Goal: Task Accomplishment & Management: Manage account settings

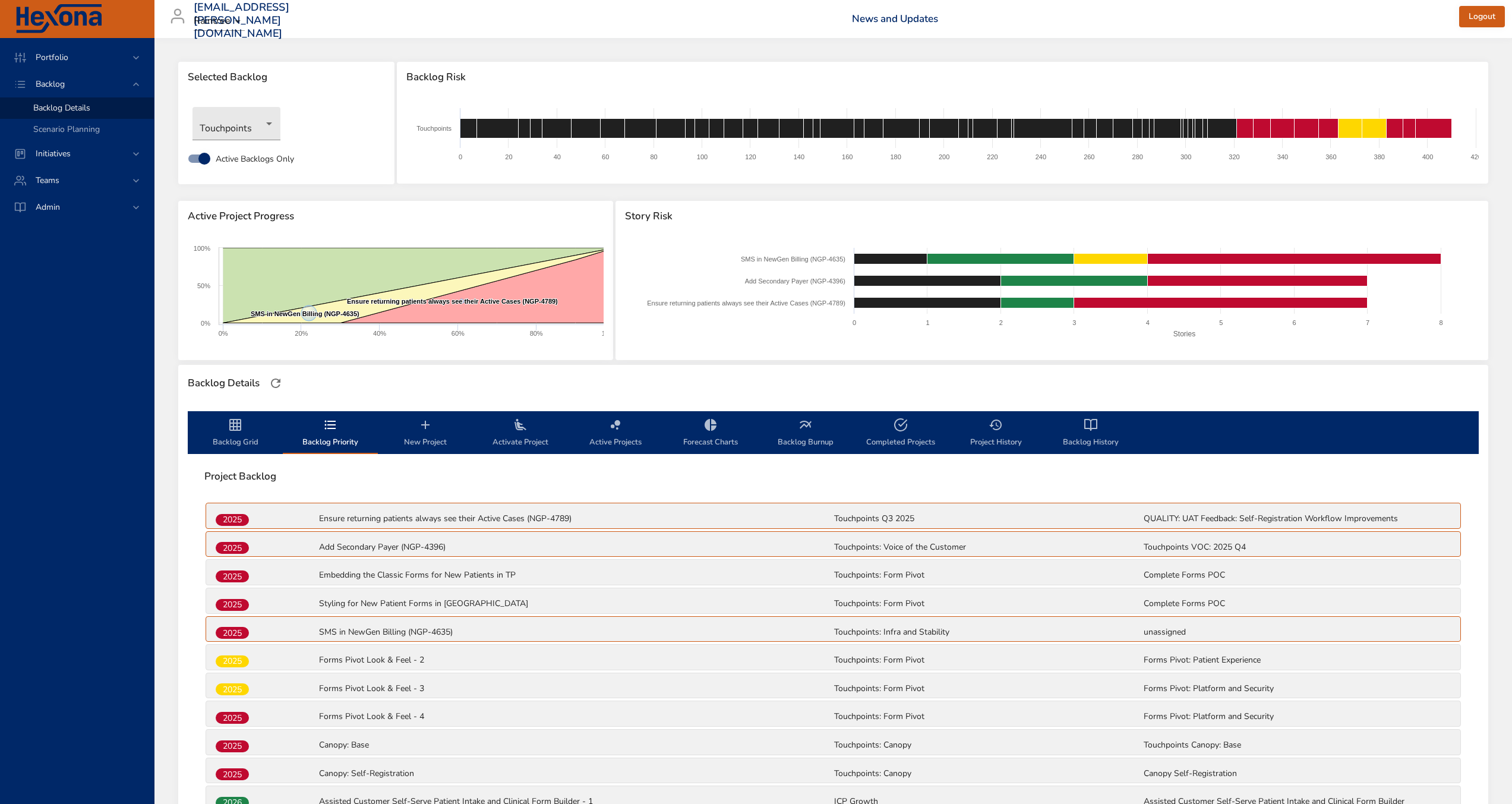
scroll to position [278, 0]
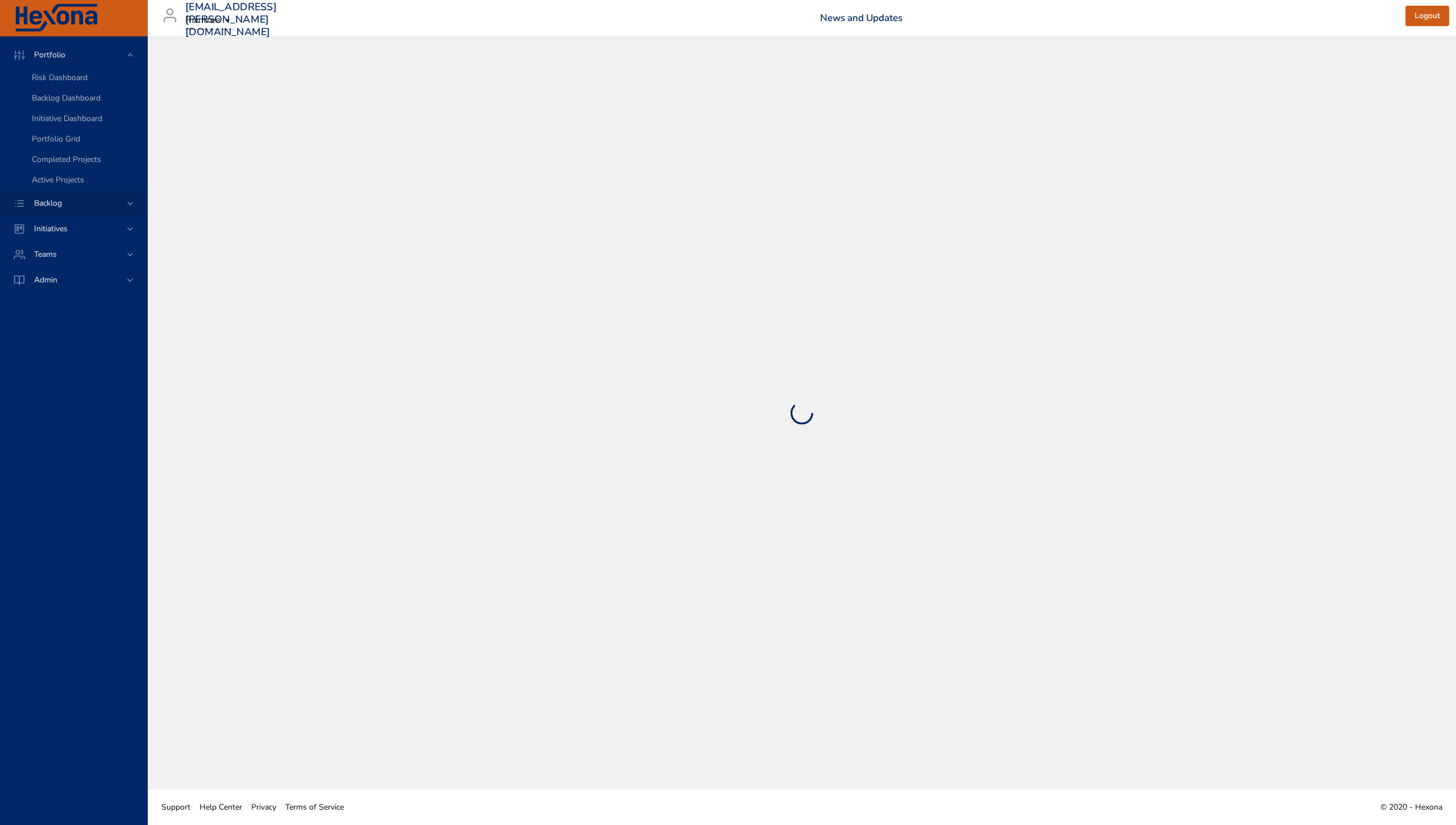
click at [108, 201] on div "Backlog" at bounding box center [75, 203] width 99 height 12
click at [58, 106] on span "Backlog Details" at bounding box center [59, 103] width 55 height 11
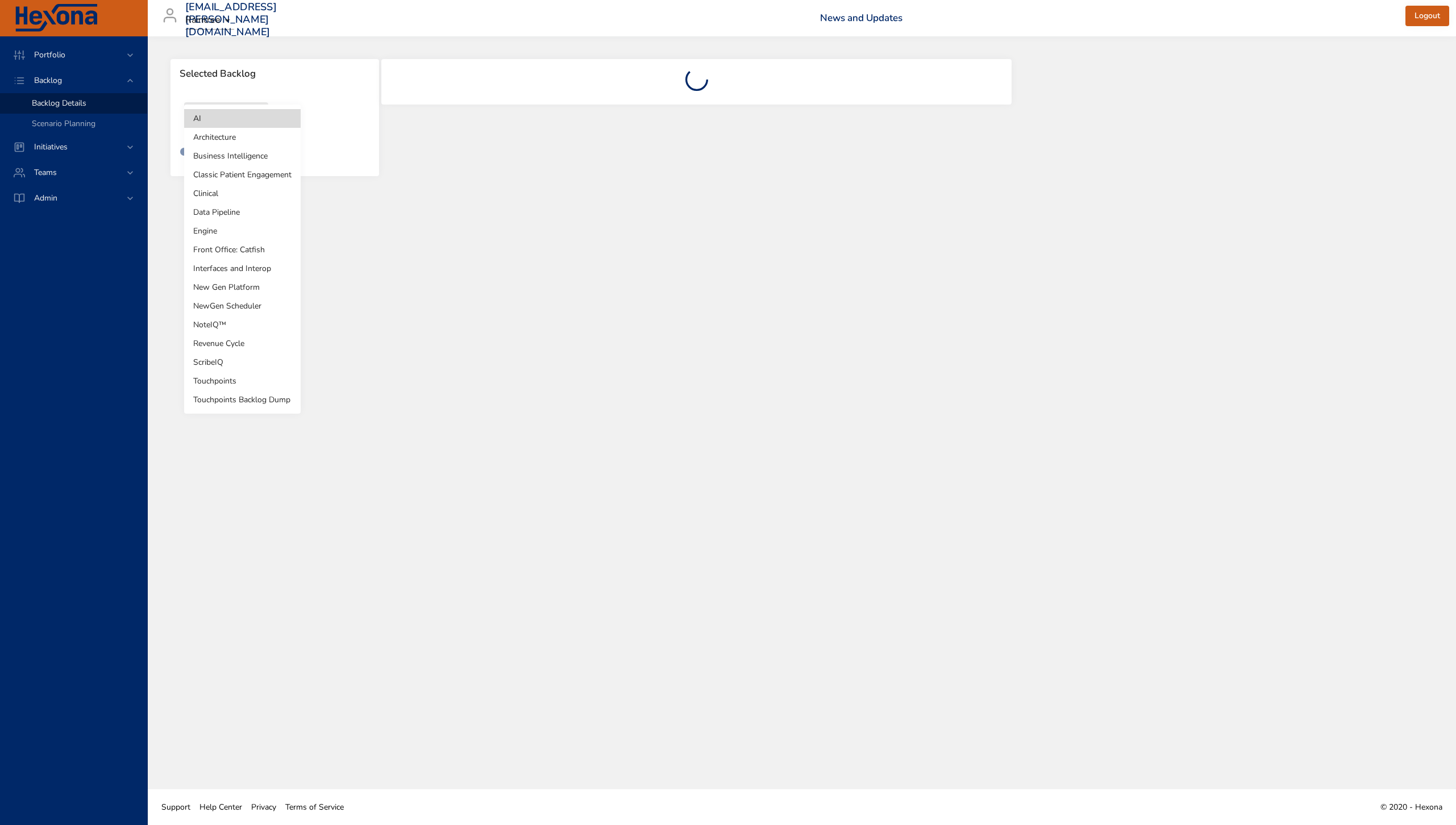
click at [196, 115] on body "Portfolio Backlog Backlog Details Scenario Planning Initiatives Teams Admin [EM…" at bounding box center [728, 412] width 1456 height 825
click at [240, 380] on li "Touchpoints" at bounding box center [242, 381] width 116 height 19
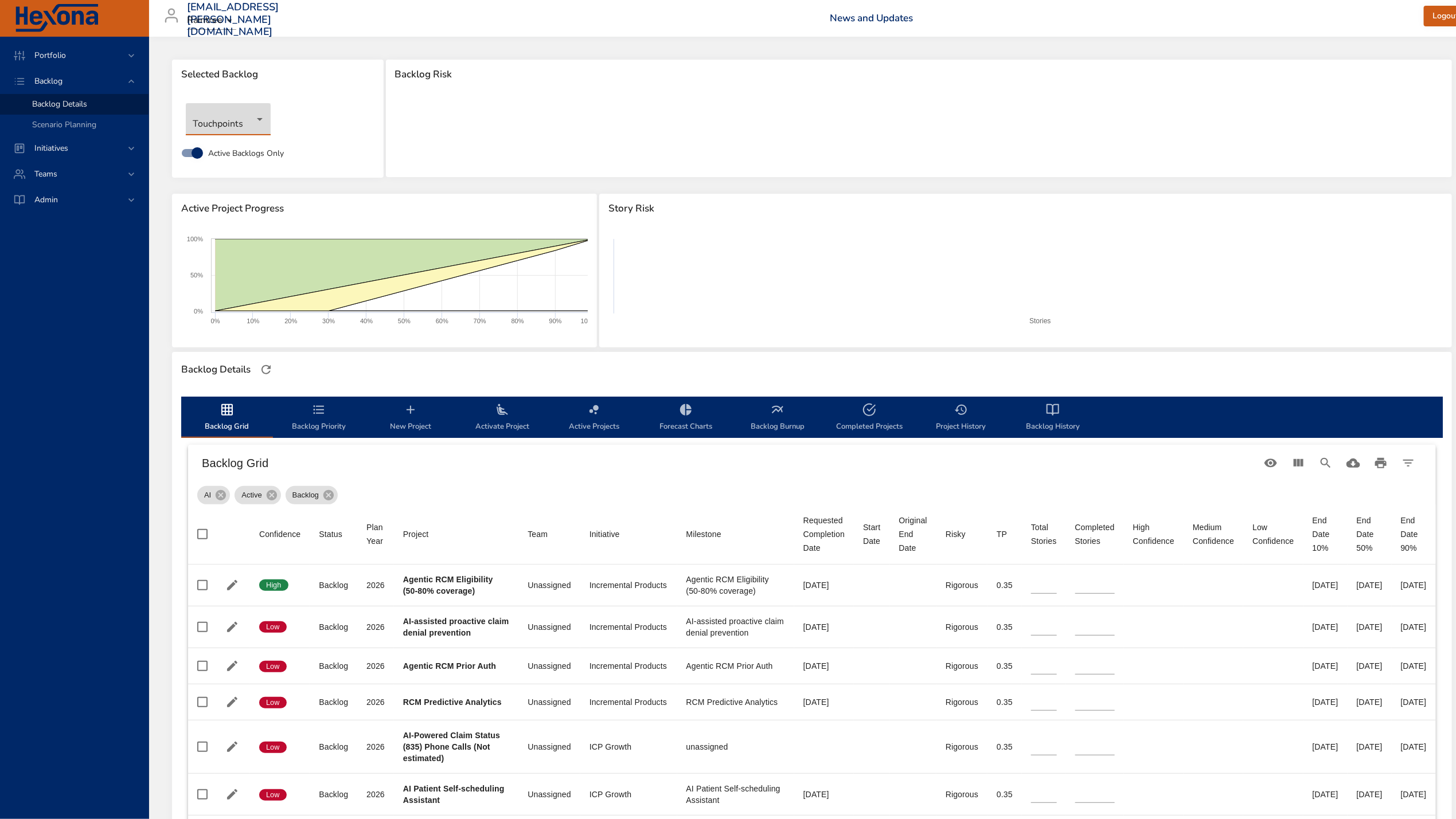
type input "*"
type input "**"
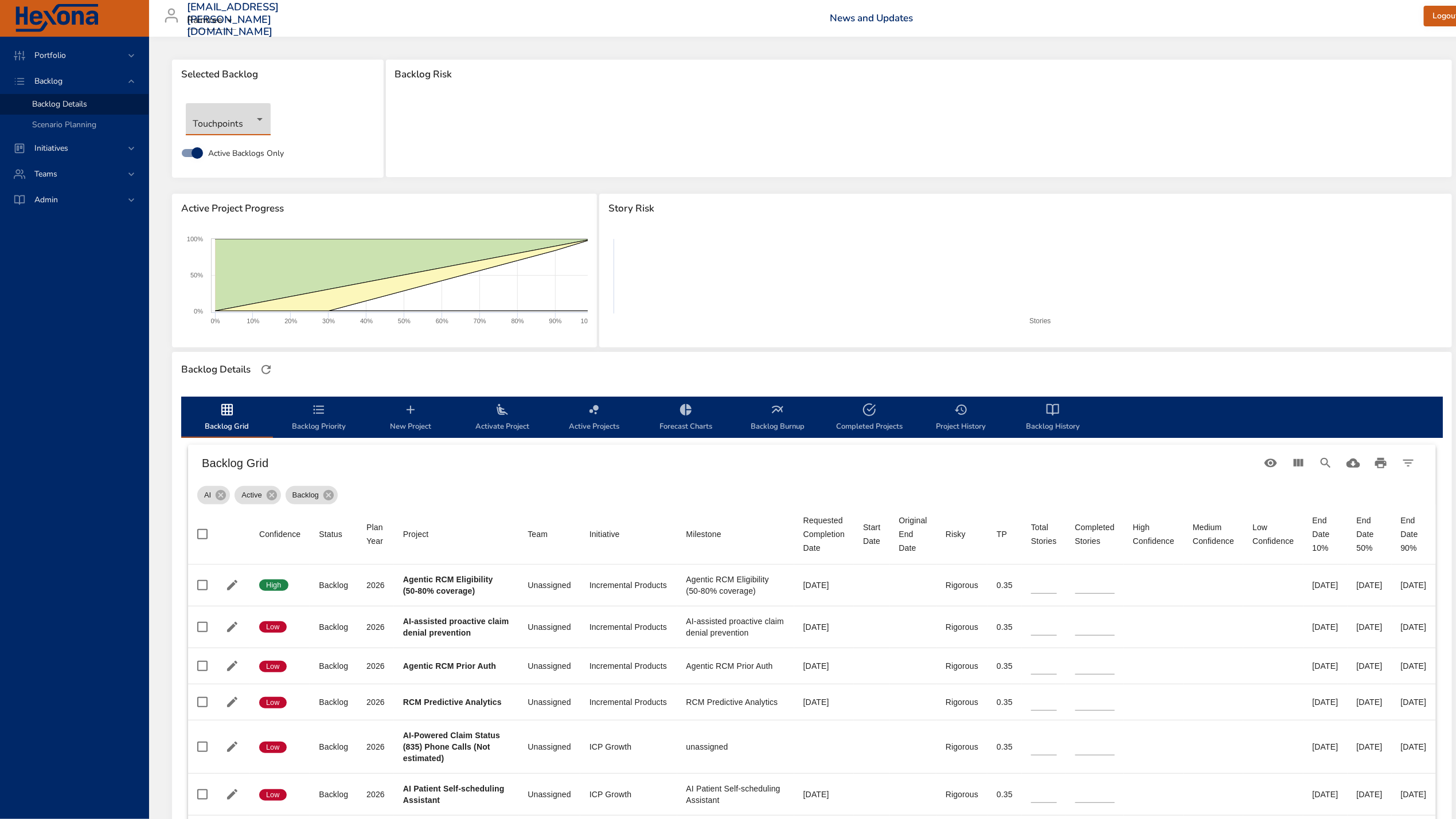
type input "**"
type input "*"
type input "**"
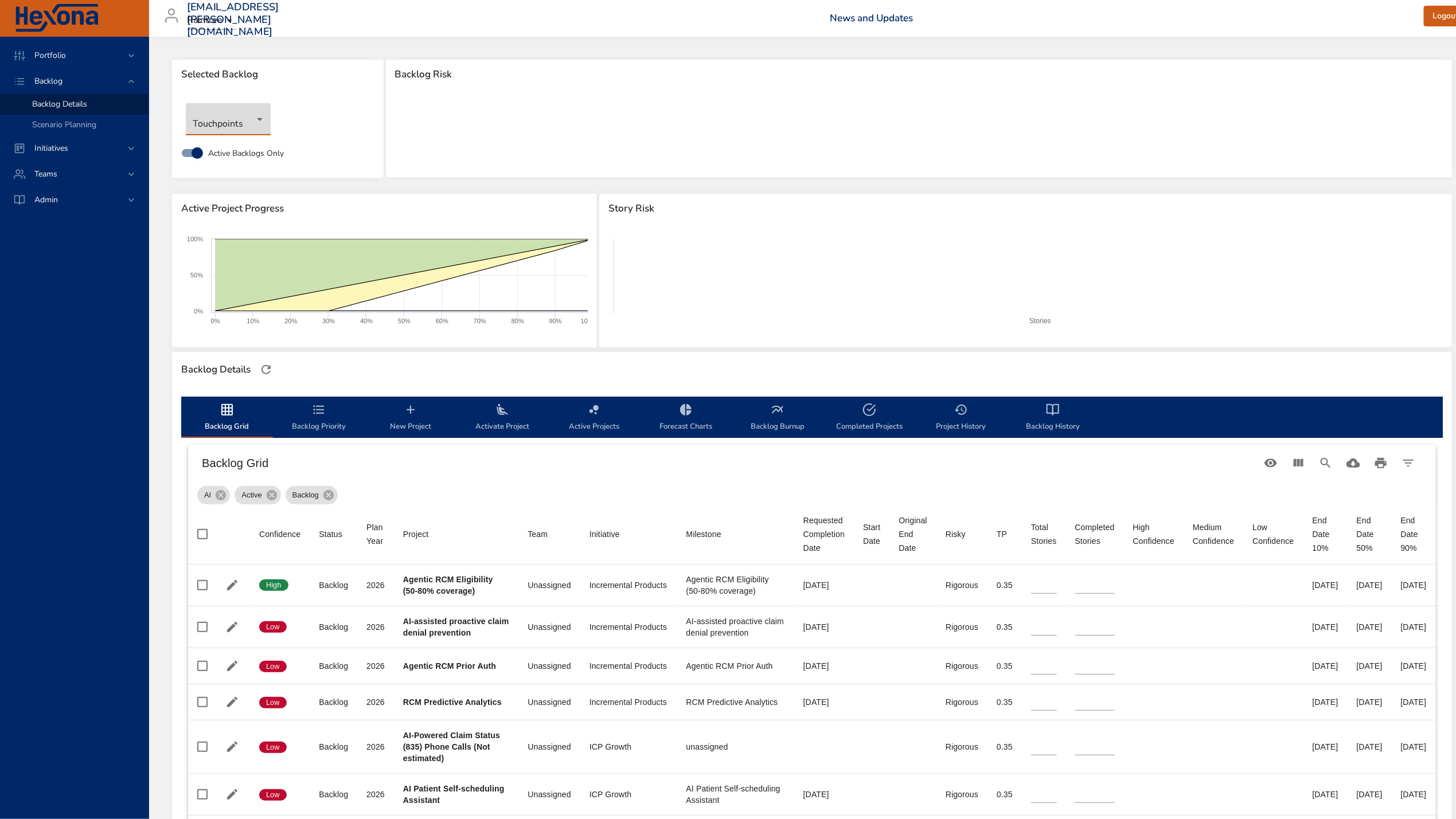
type input "*"
type input "**"
type input "*"
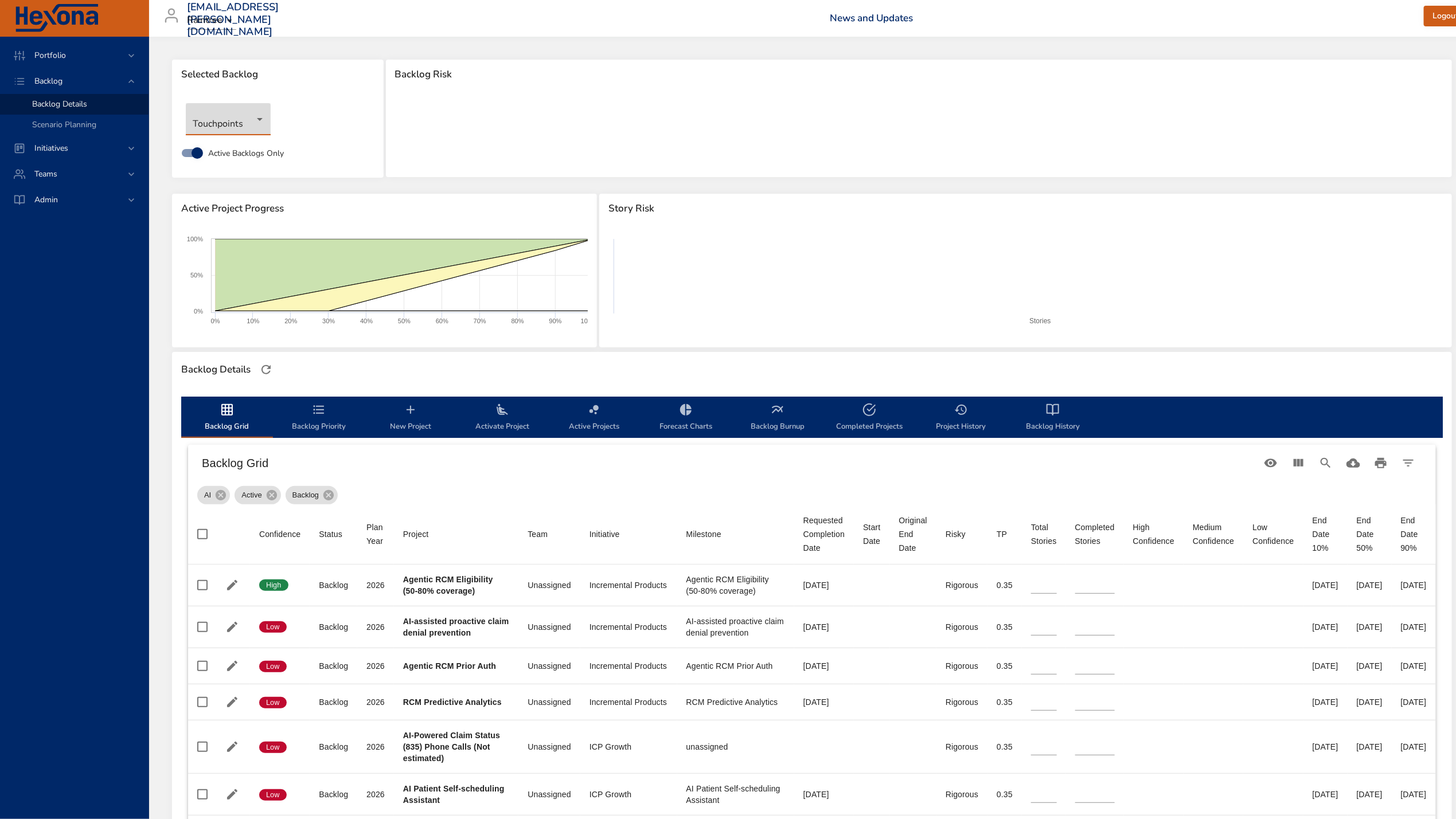
type input "*"
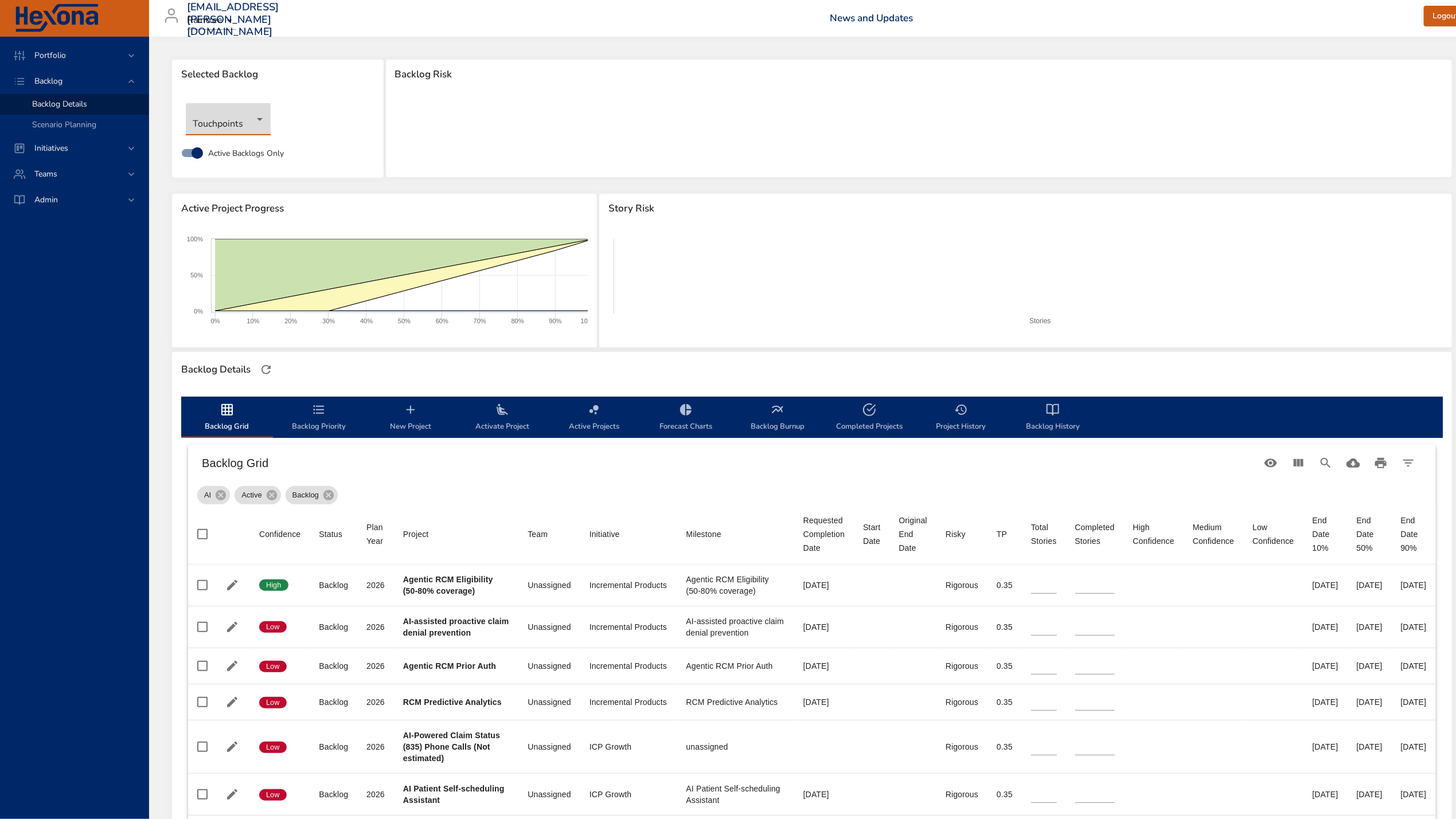
type input "*"
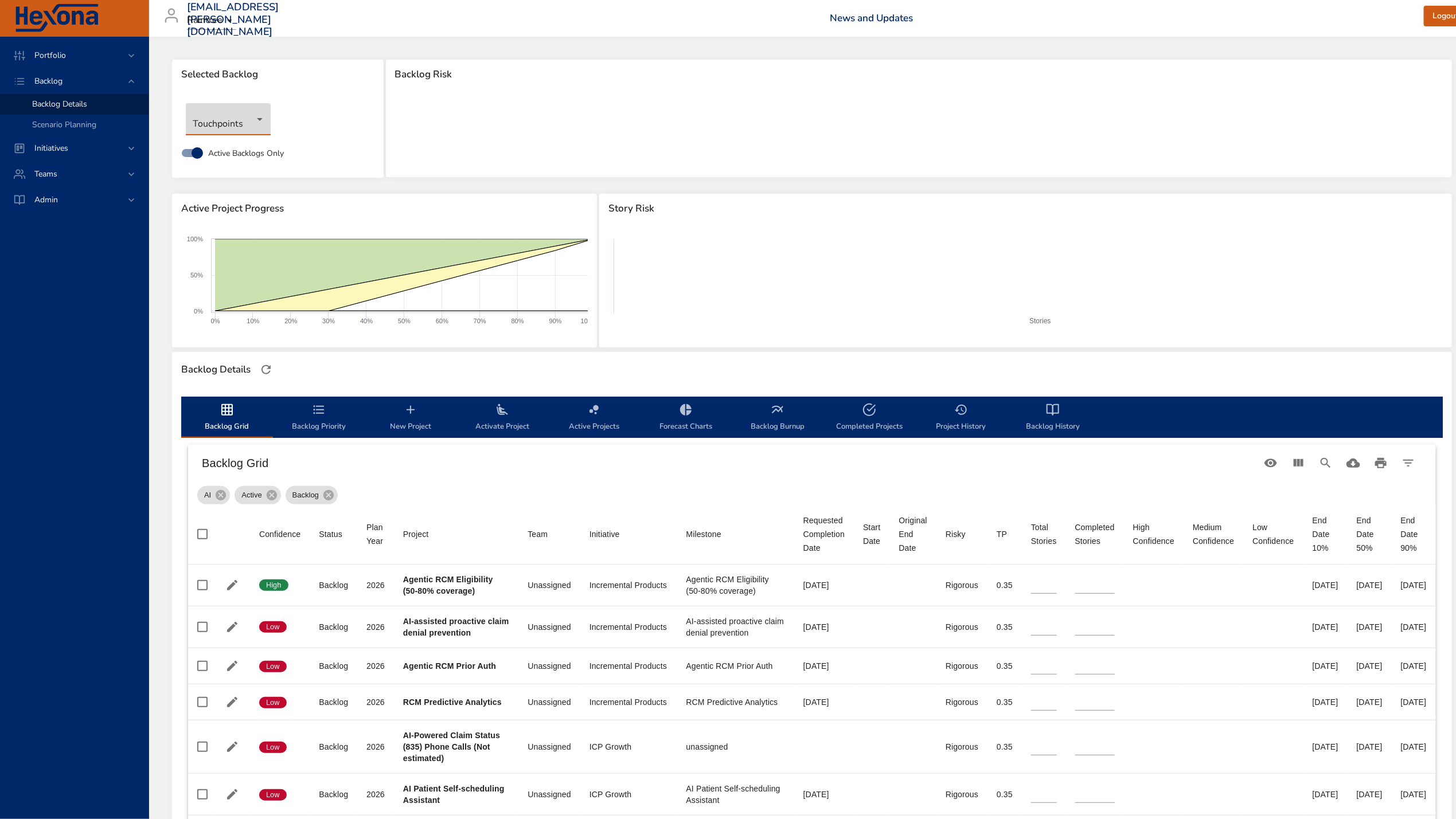
type input "*"
type input "**"
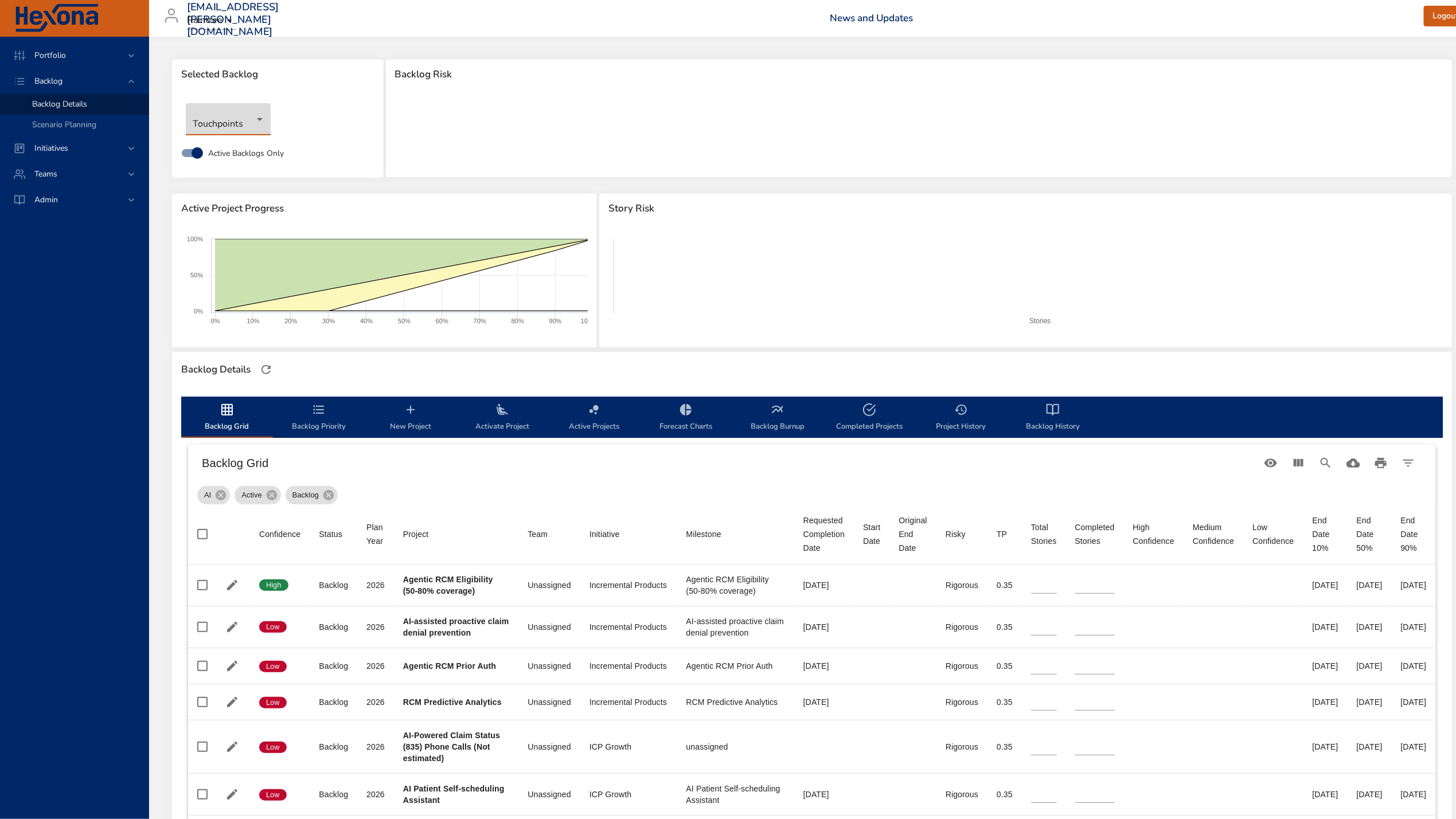
type input "**"
type input "*"
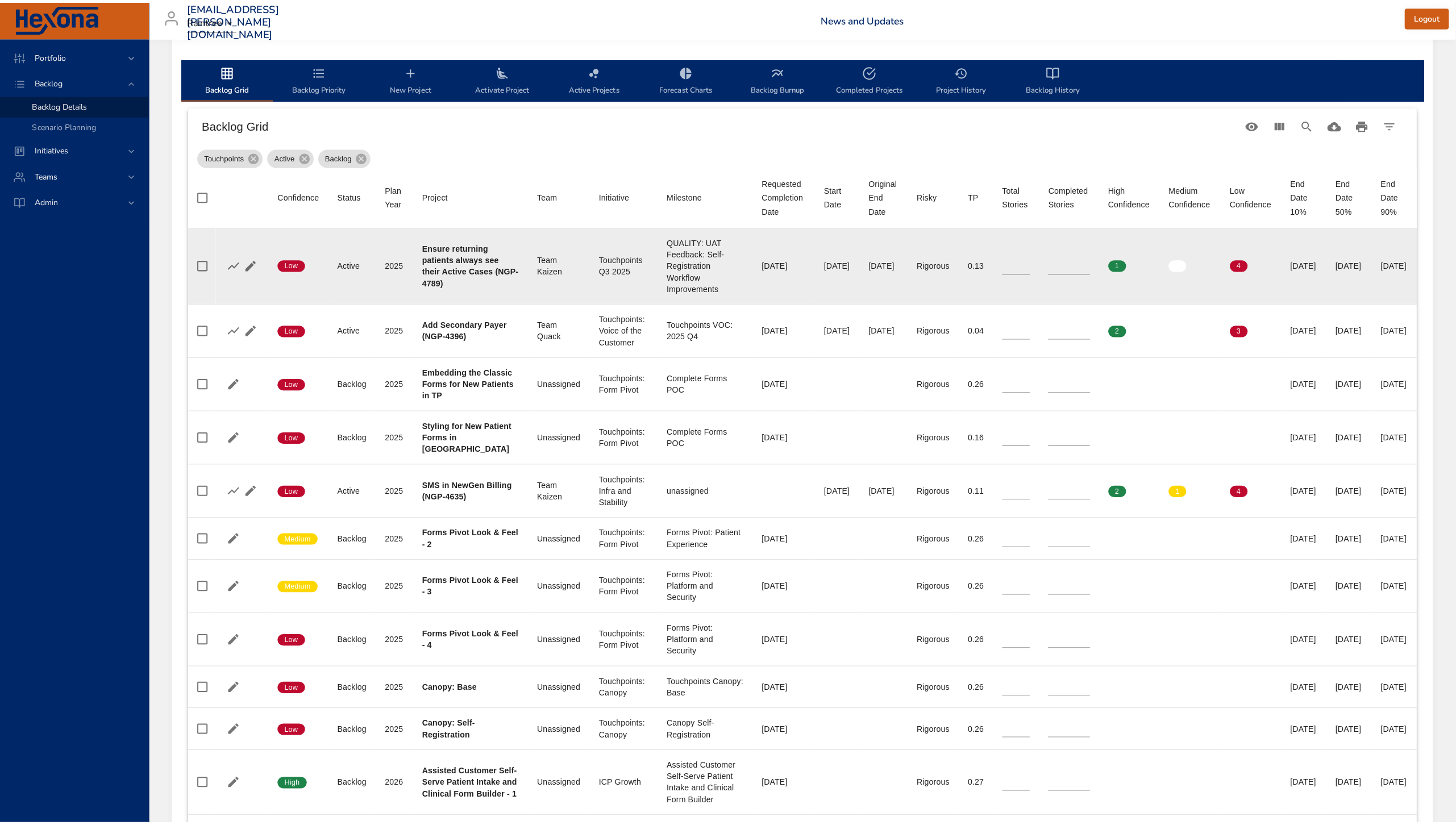
scroll to position [365, 0]
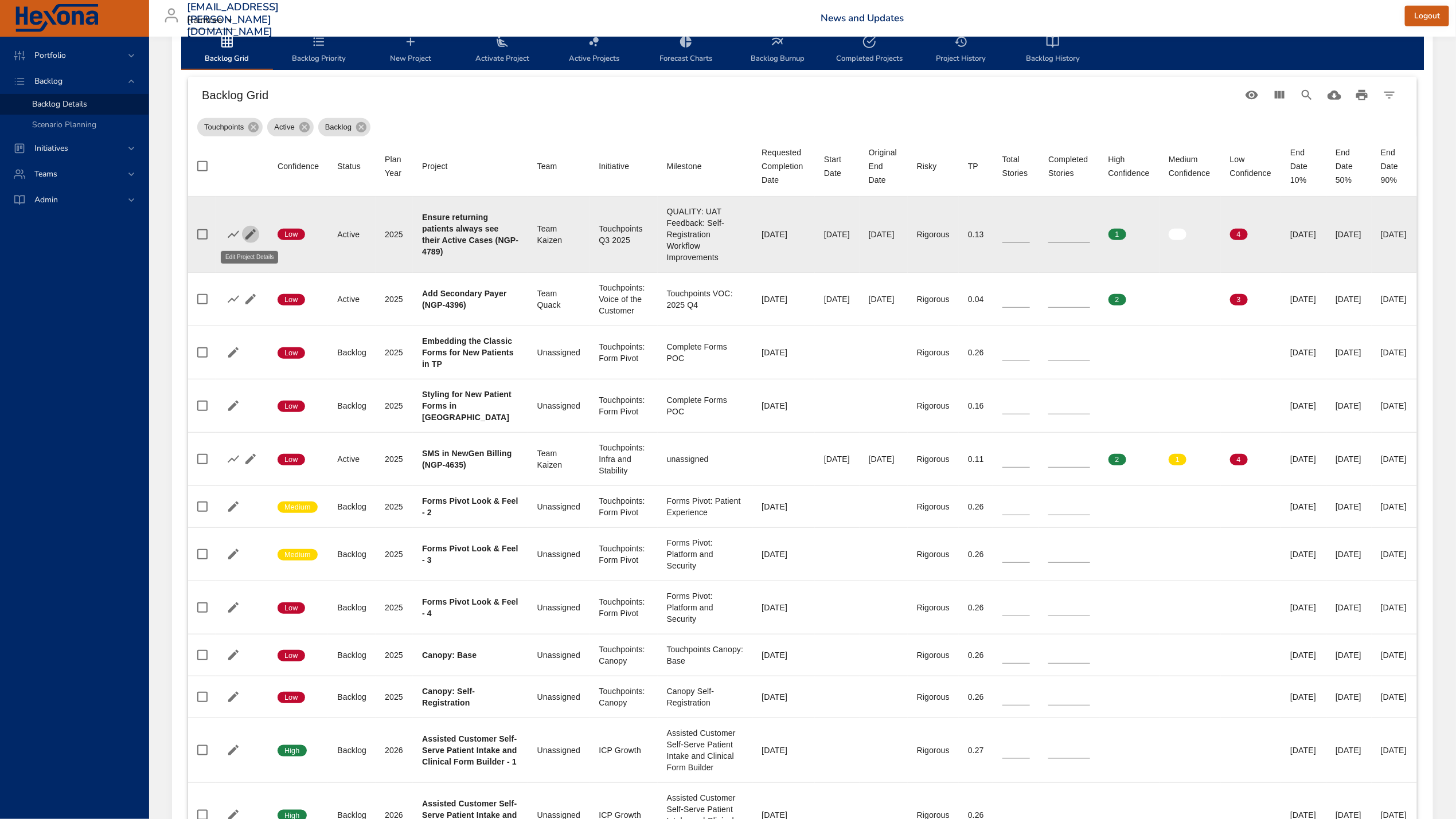
click at [251, 233] on icon "button" at bounding box center [251, 234] width 10 height 10
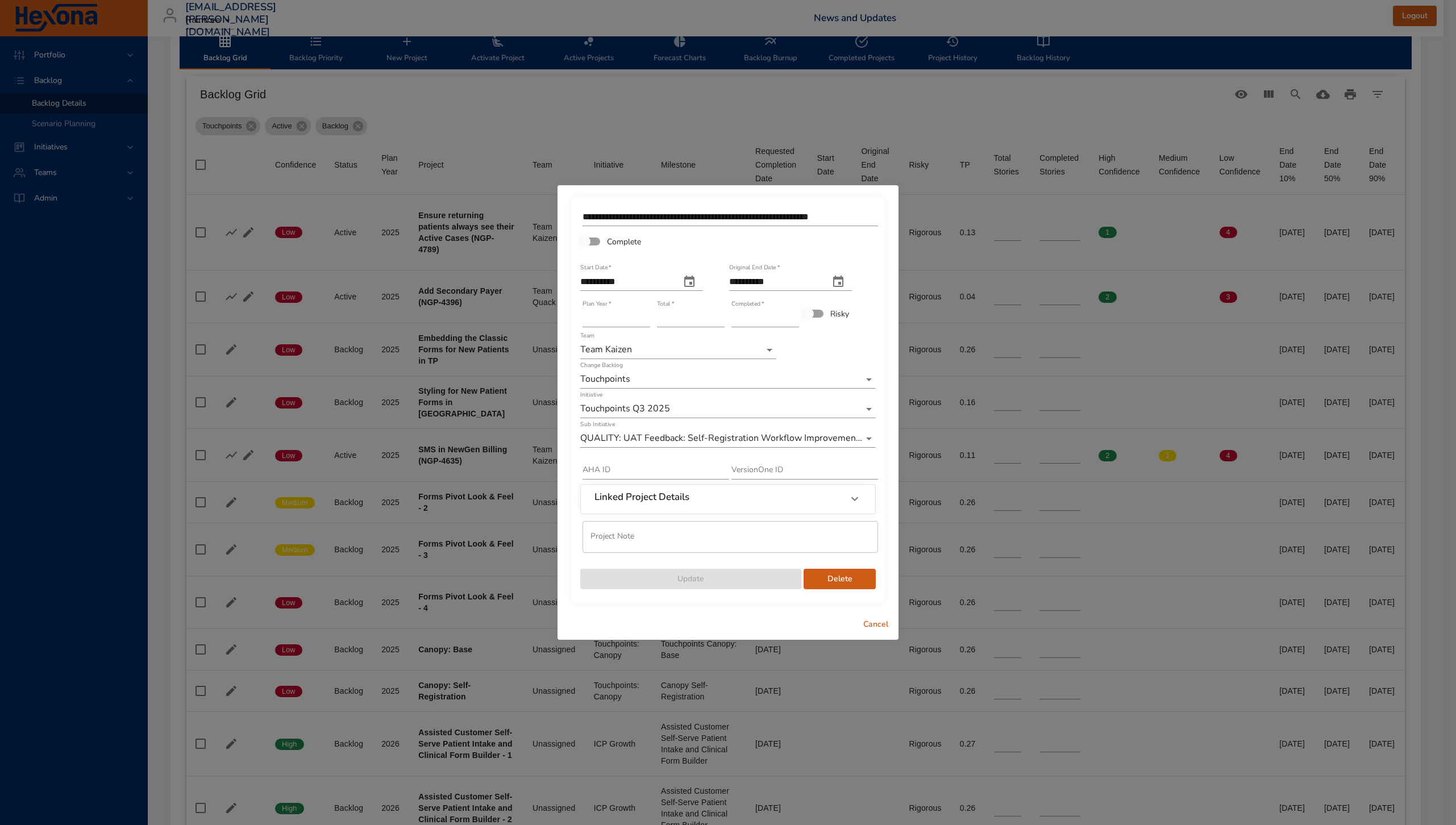
click at [727, 397] on div "Initiative Touchpoints Q3 2025" at bounding box center [728, 404] width 295 height 27
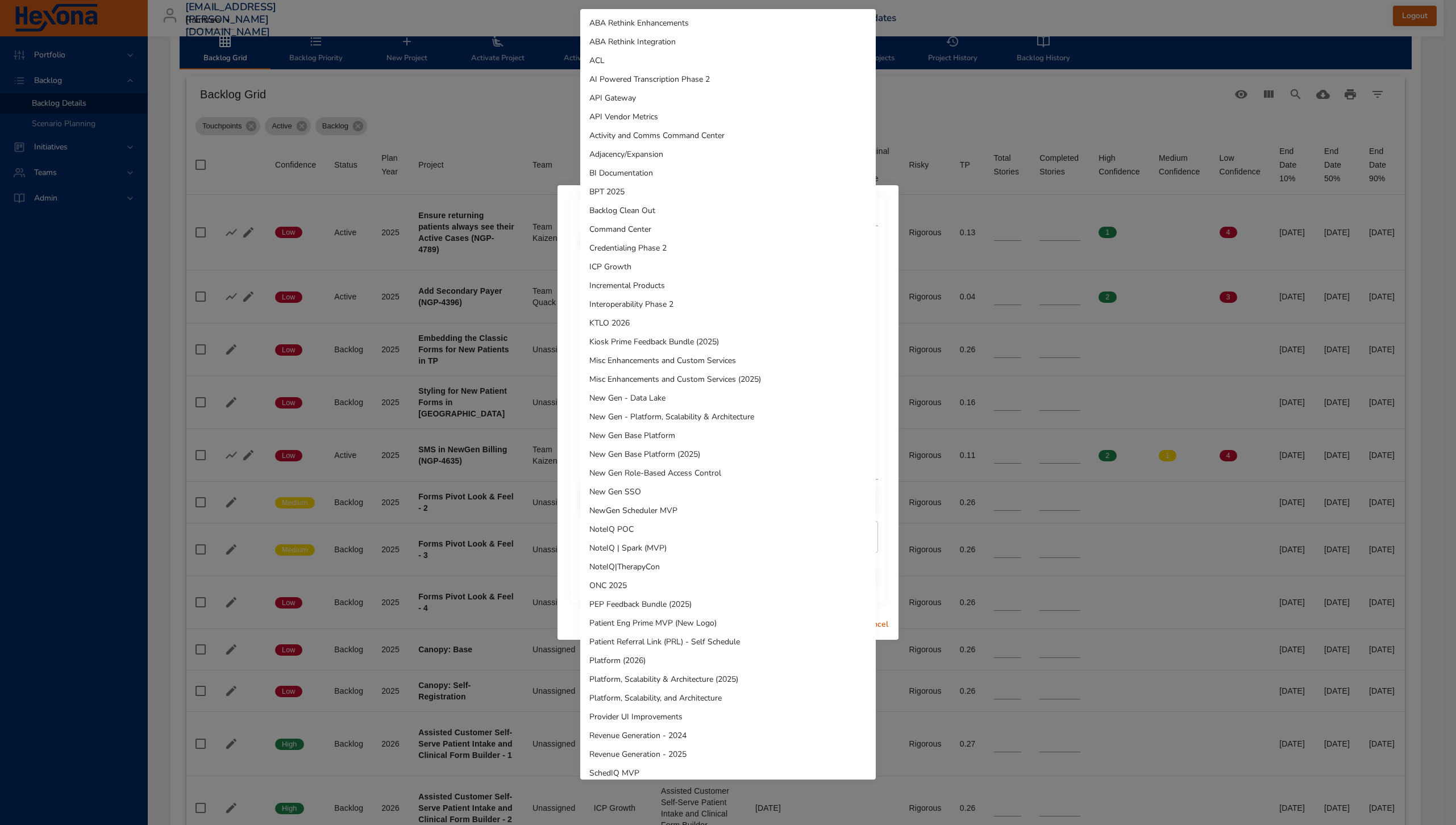
click at [727, 400] on body "Portfolio Backlog Backlog Details Scenario Planning Initiatives Teams Admin [EM…" at bounding box center [728, 47] width 1456 height 825
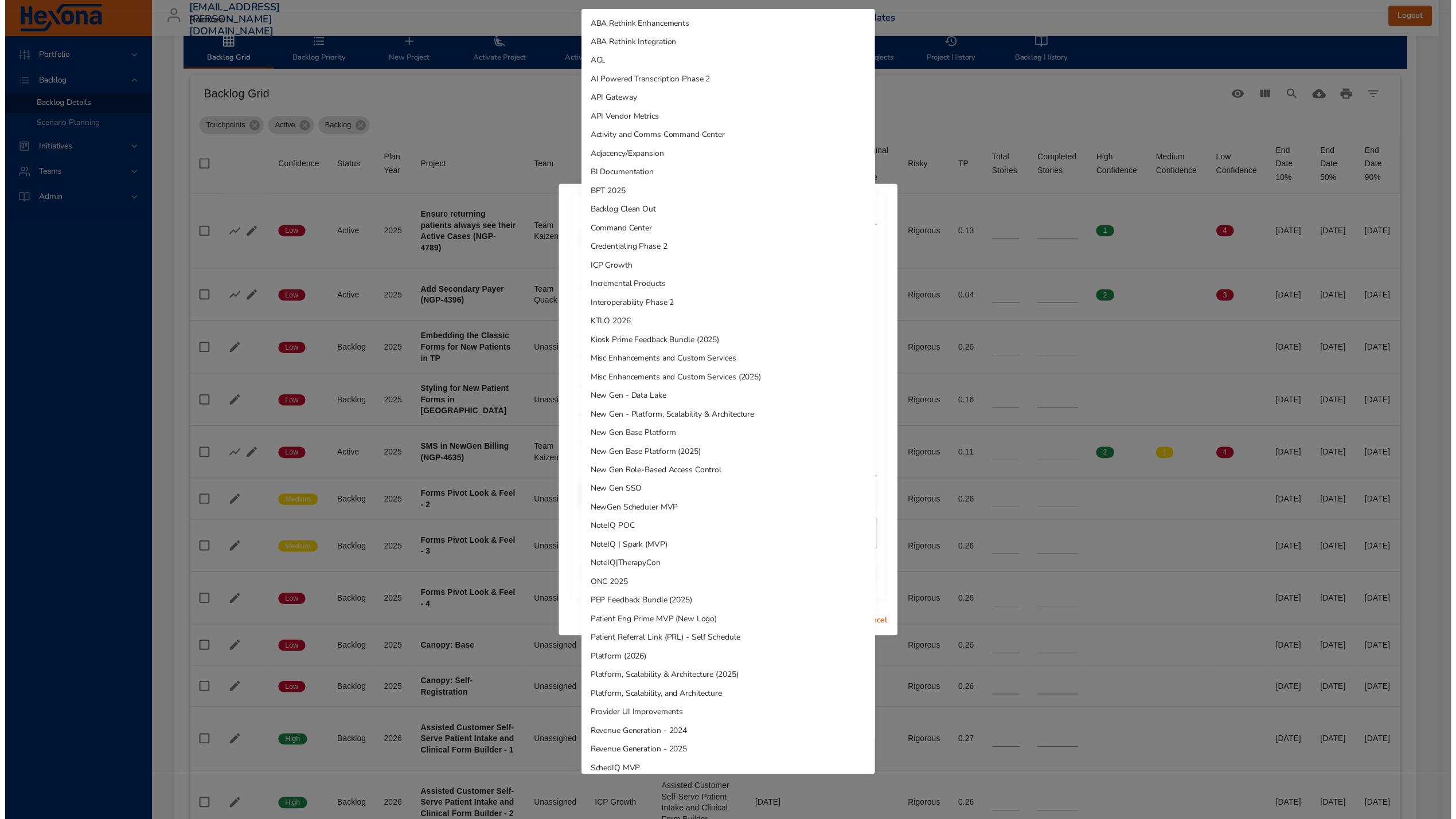
scroll to position [310, 0]
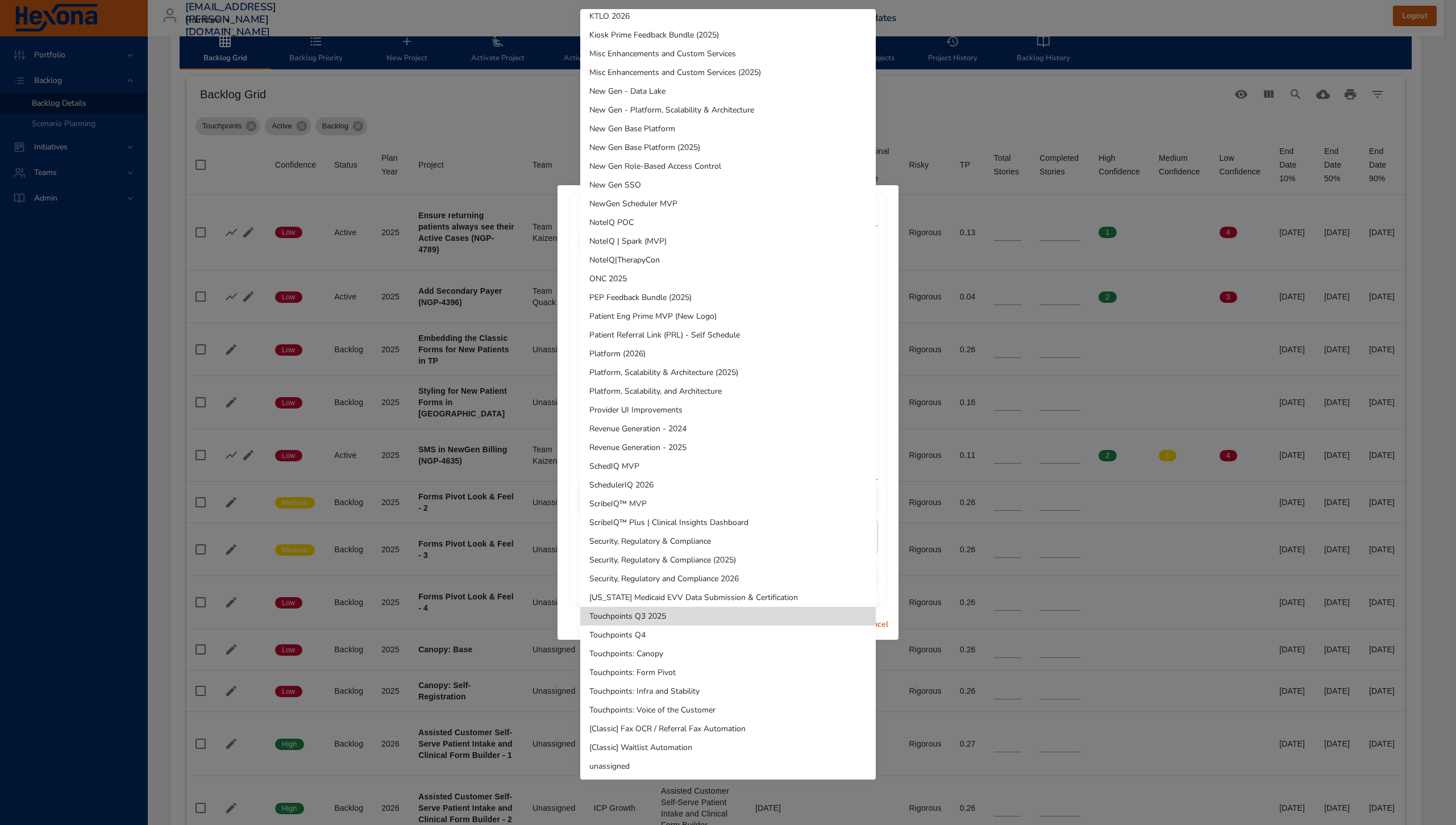
click at [663, 614] on li "Touchpoints Q3 2025" at bounding box center [728, 617] width 295 height 19
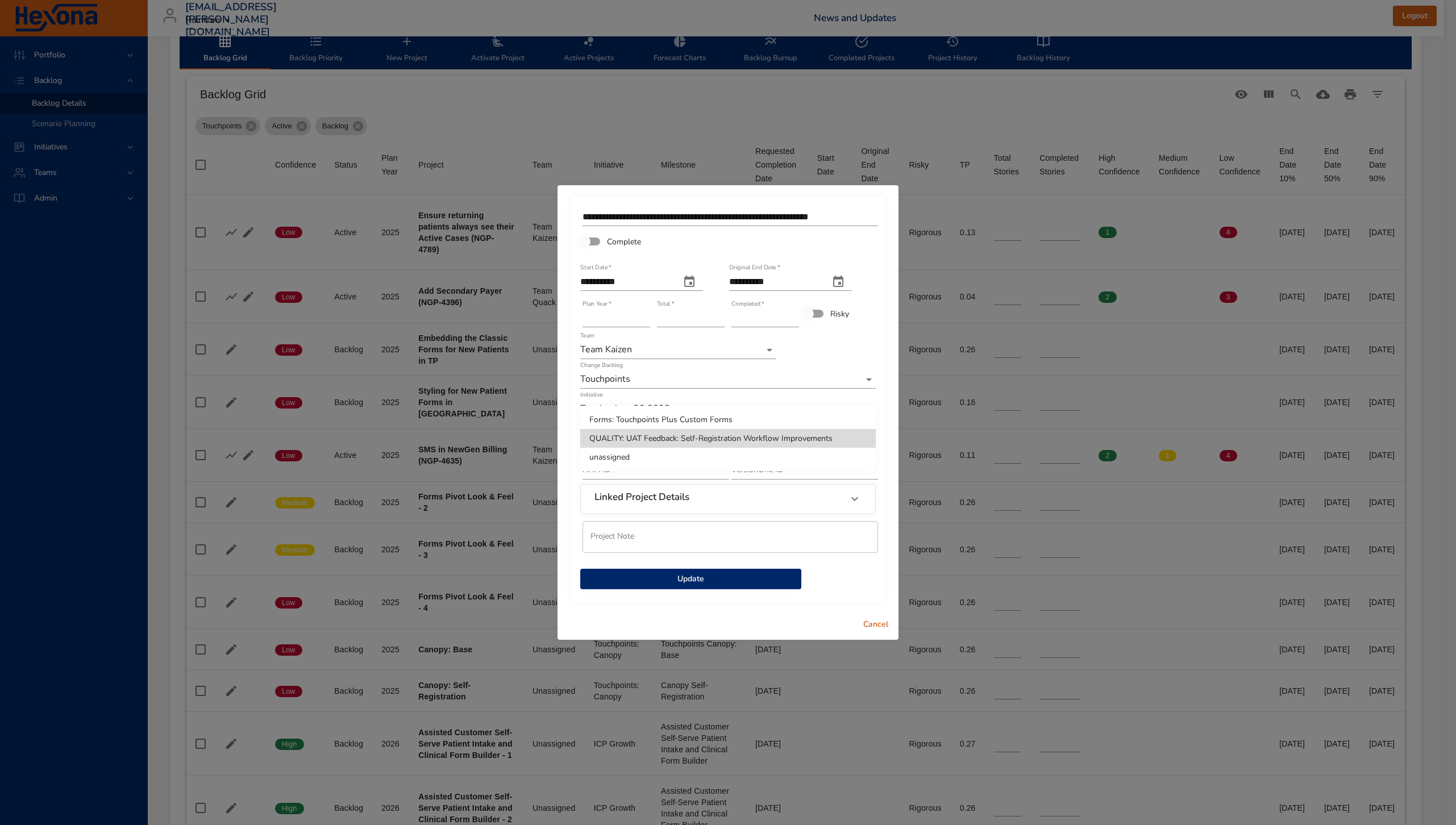
click at [691, 436] on body "Portfolio Backlog Backlog Details Scenario Planning Initiatives Teams Admin [EM…" at bounding box center [728, 47] width 1456 height 825
click at [878, 620] on div at bounding box center [728, 412] width 1456 height 825
click at [878, 620] on span "Cancel" at bounding box center [876, 624] width 27 height 14
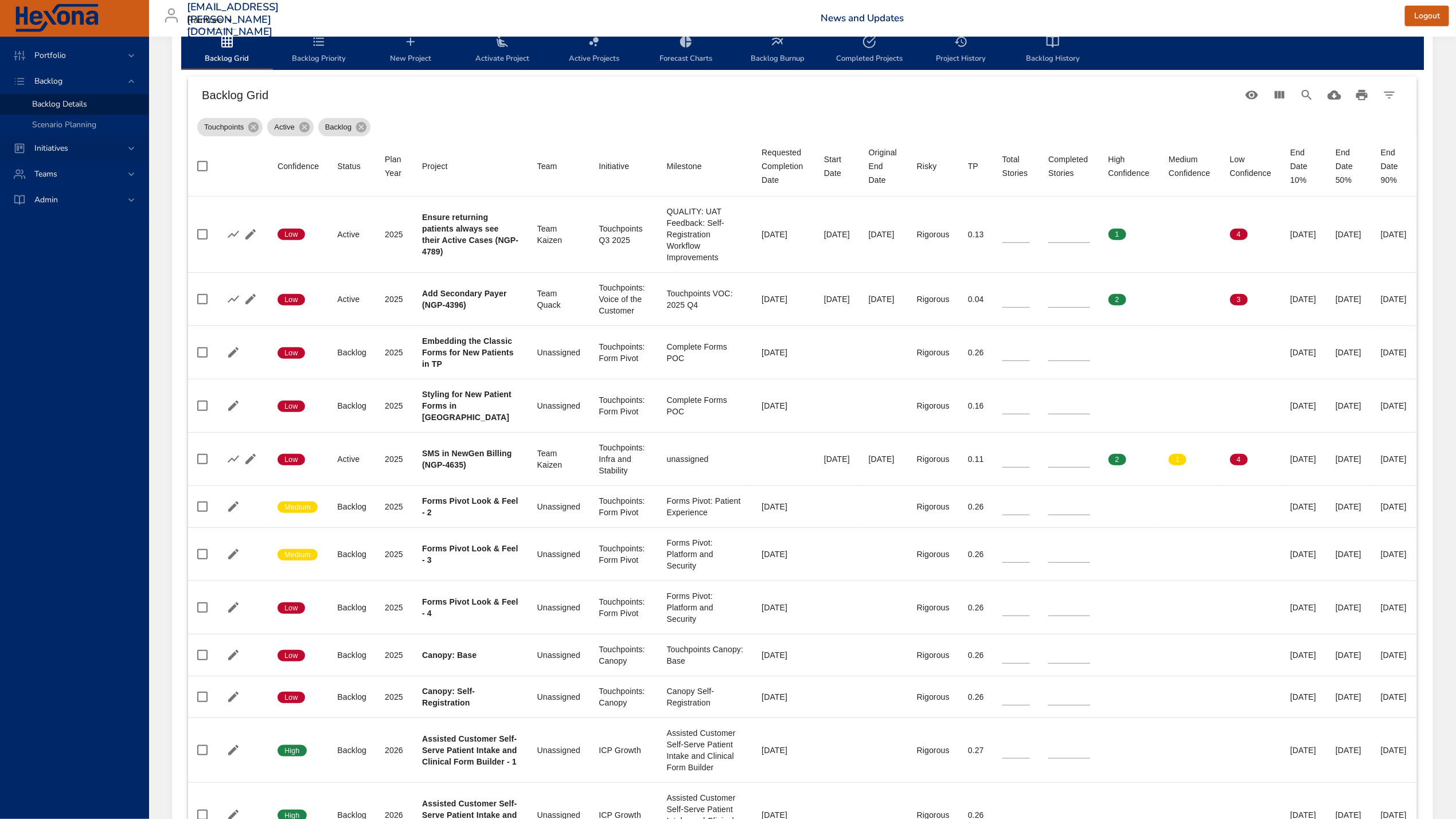
click at [118, 149] on div "Initiatives" at bounding box center [75, 148] width 100 height 12
click at [118, 149] on div "Milestone Details" at bounding box center [86, 151] width 107 height 12
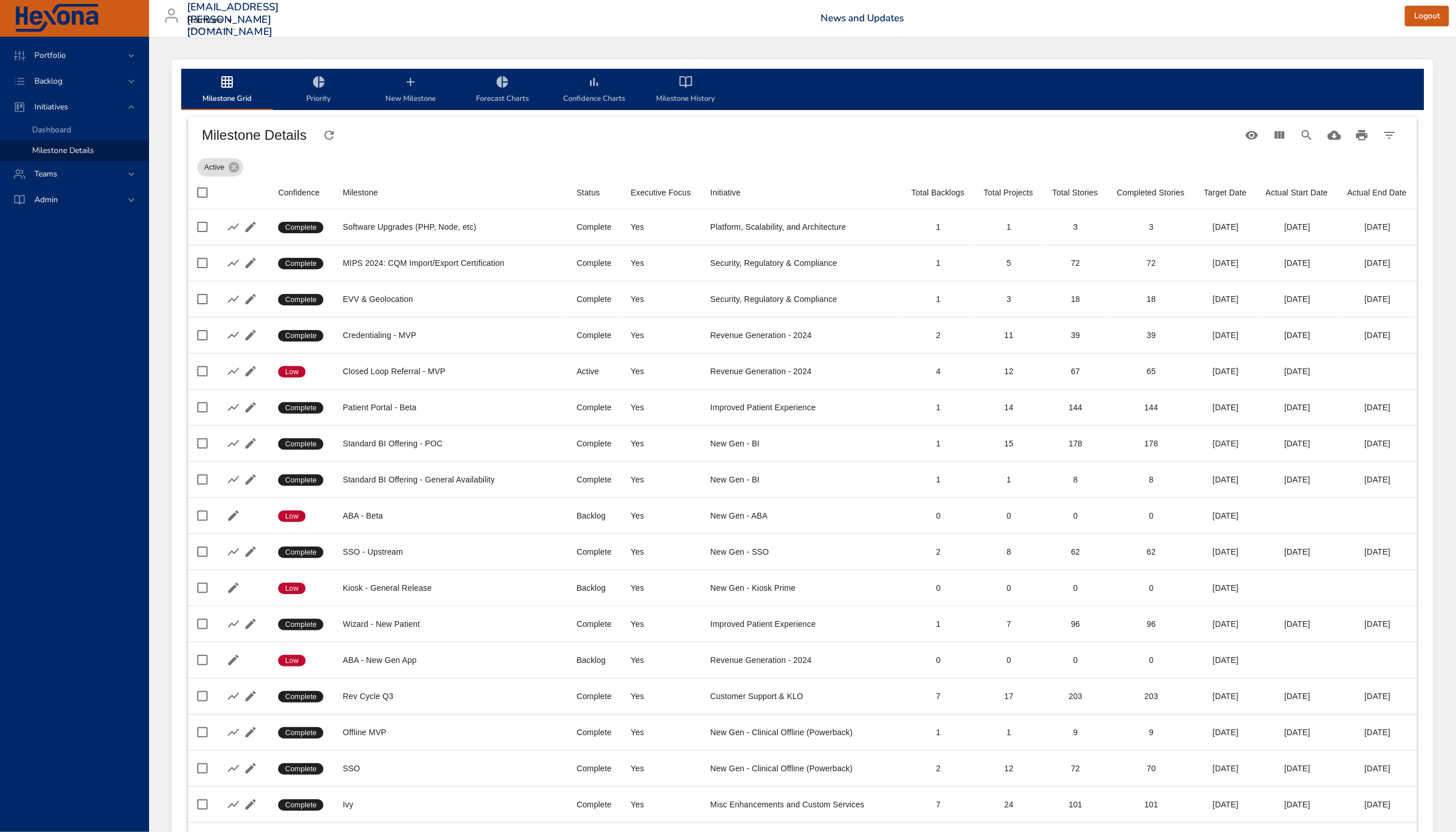
click at [425, 94] on span "New Milestone" at bounding box center [411, 90] width 78 height 30
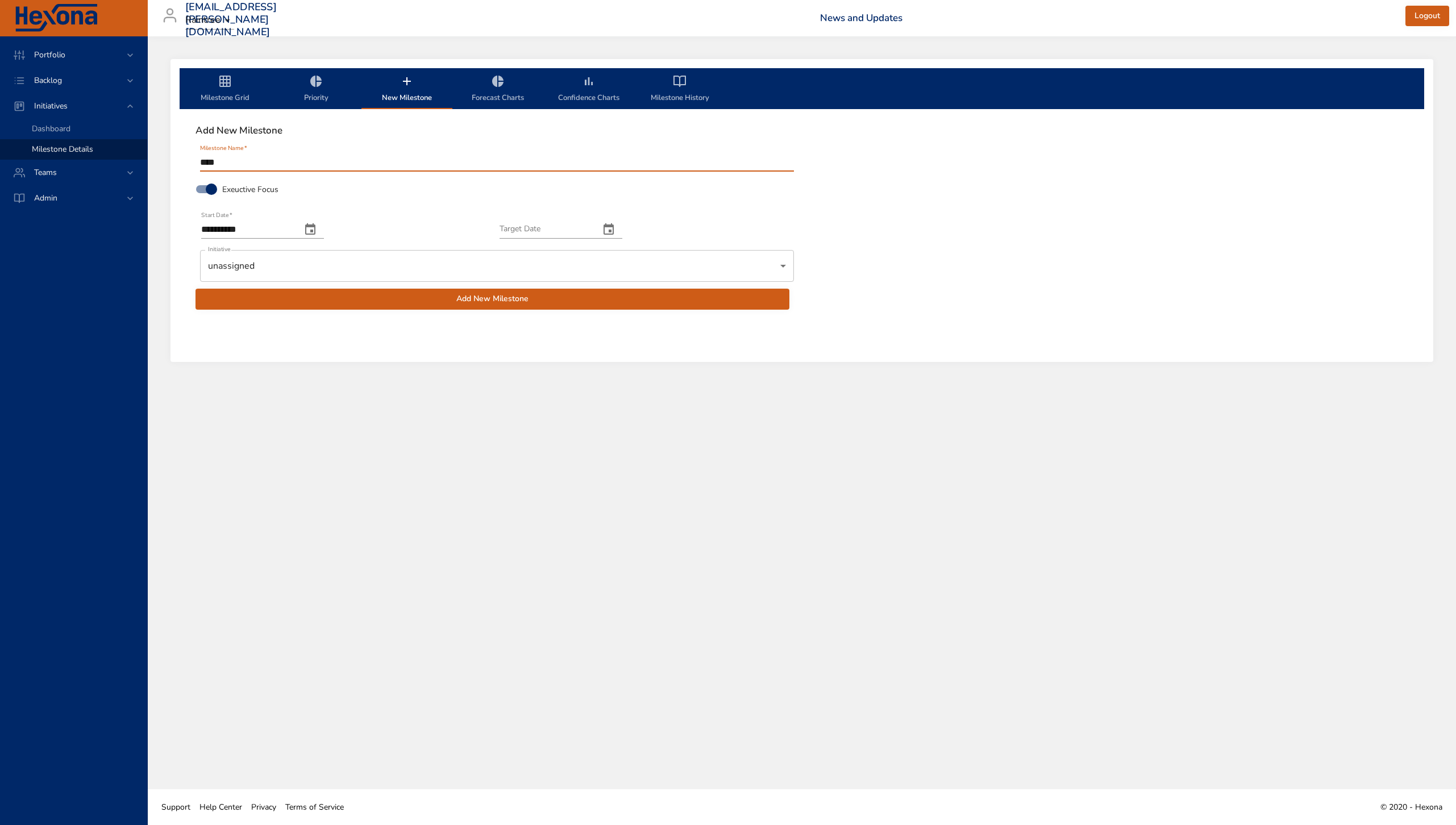
type input "****"
click at [623, 234] on button "change date" at bounding box center [608, 229] width 27 height 27
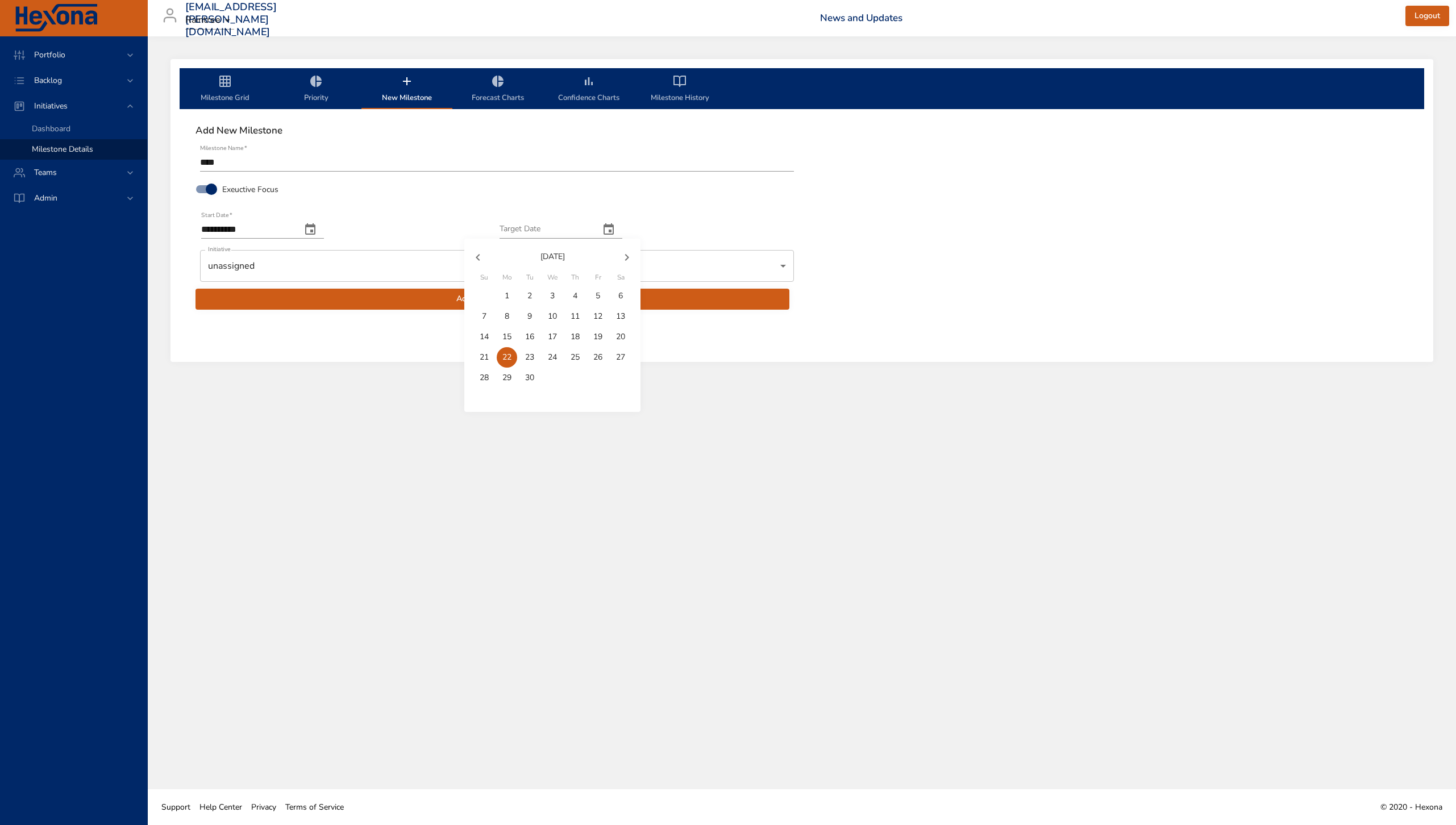
click at [531, 380] on p "30" at bounding box center [530, 378] width 9 height 12
type input "**********"
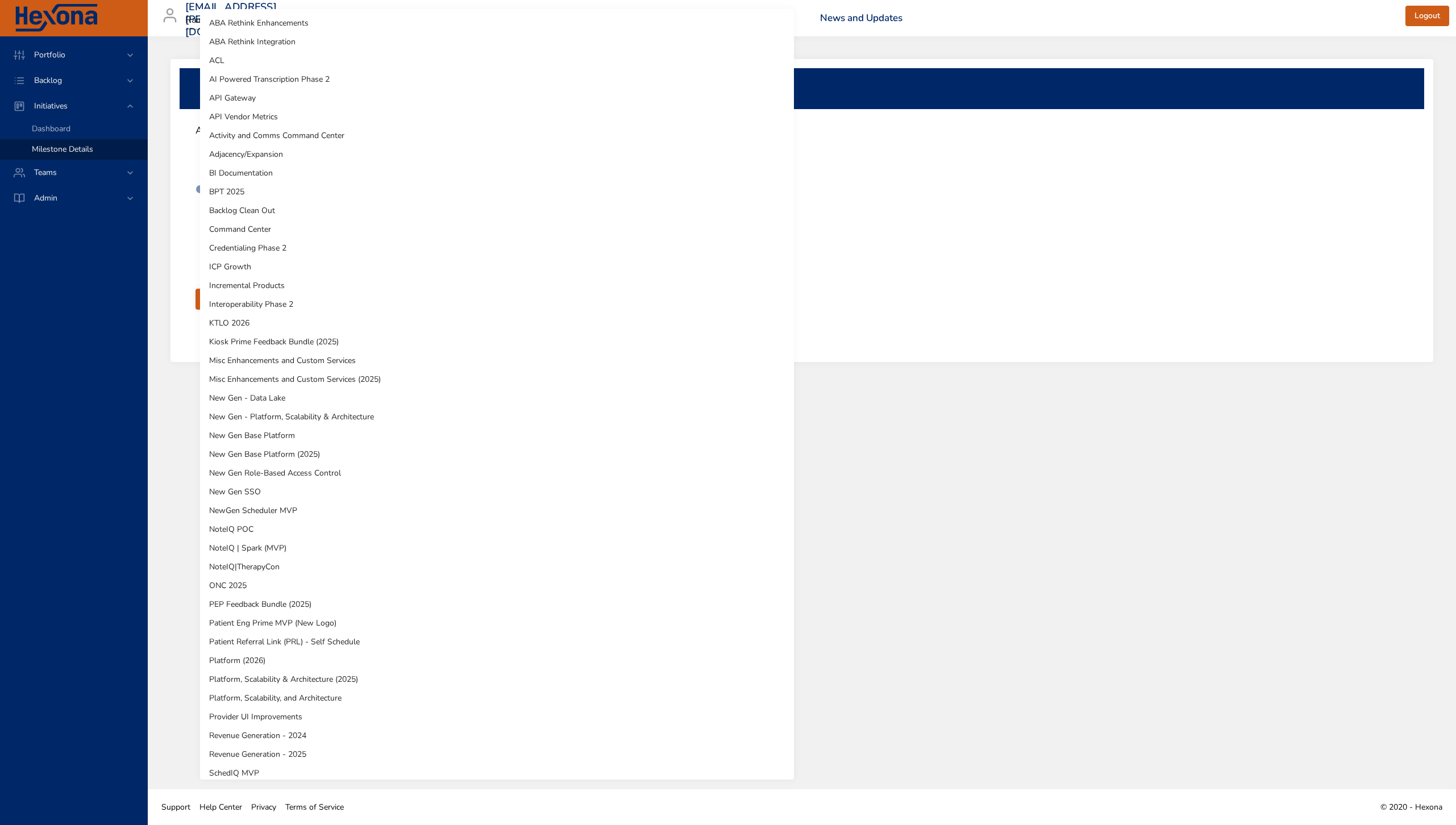
click at [439, 272] on body "**********" at bounding box center [728, 412] width 1456 height 825
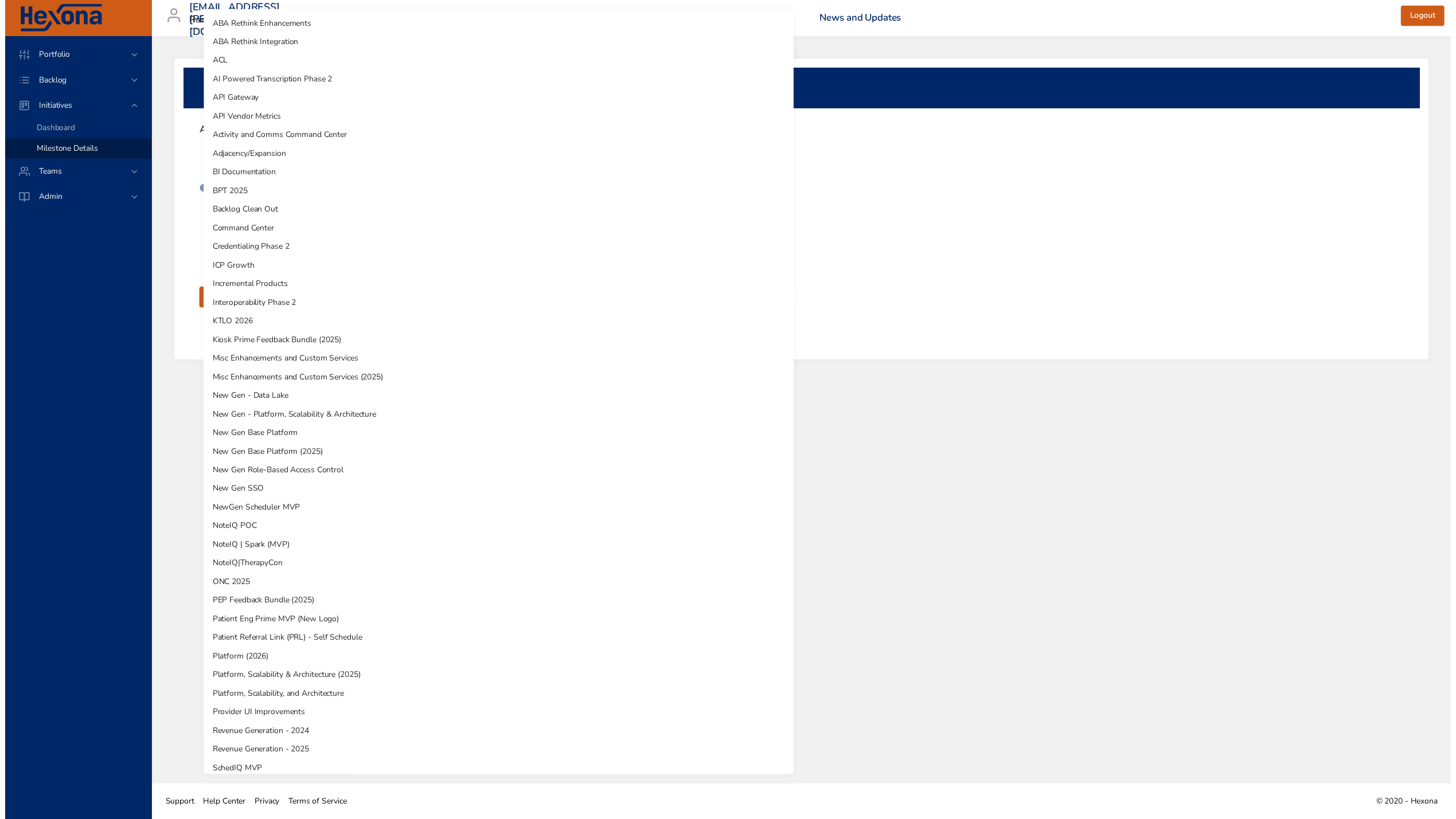
scroll to position [310, 0]
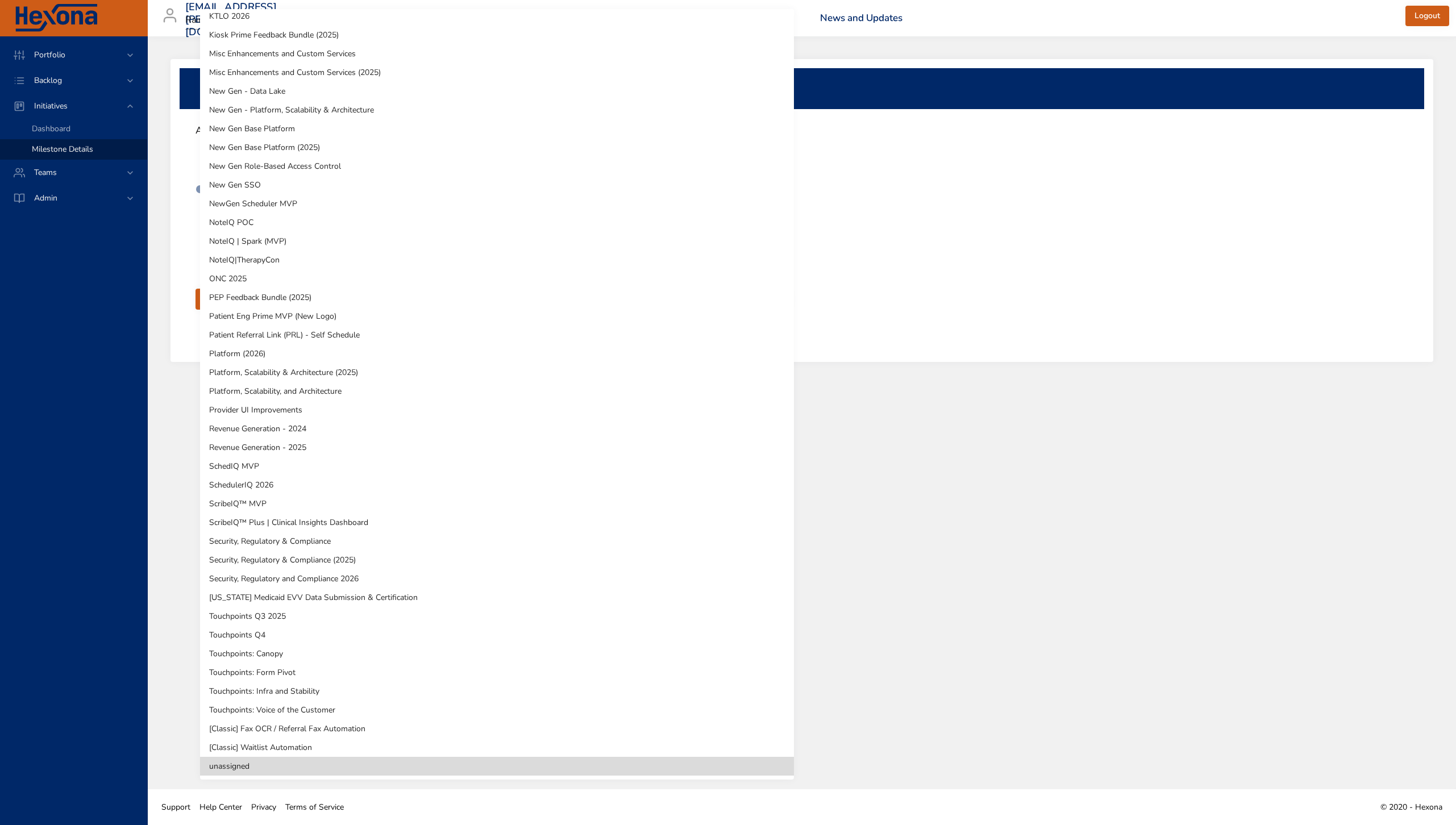
click at [266, 616] on li "Touchpoints Q3 2025" at bounding box center [497, 617] width 594 height 19
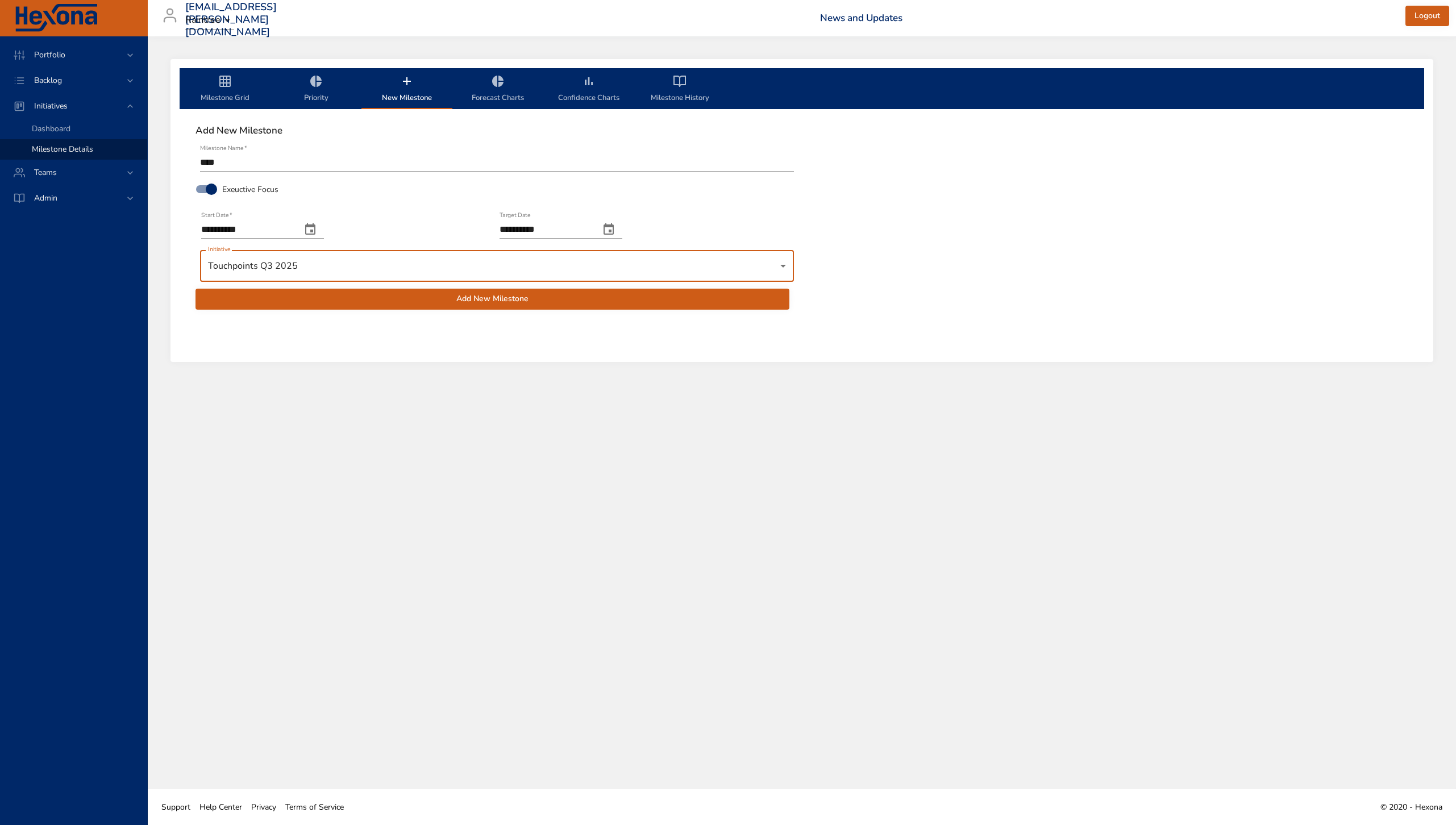
click at [254, 160] on input "****" at bounding box center [497, 162] width 594 height 18
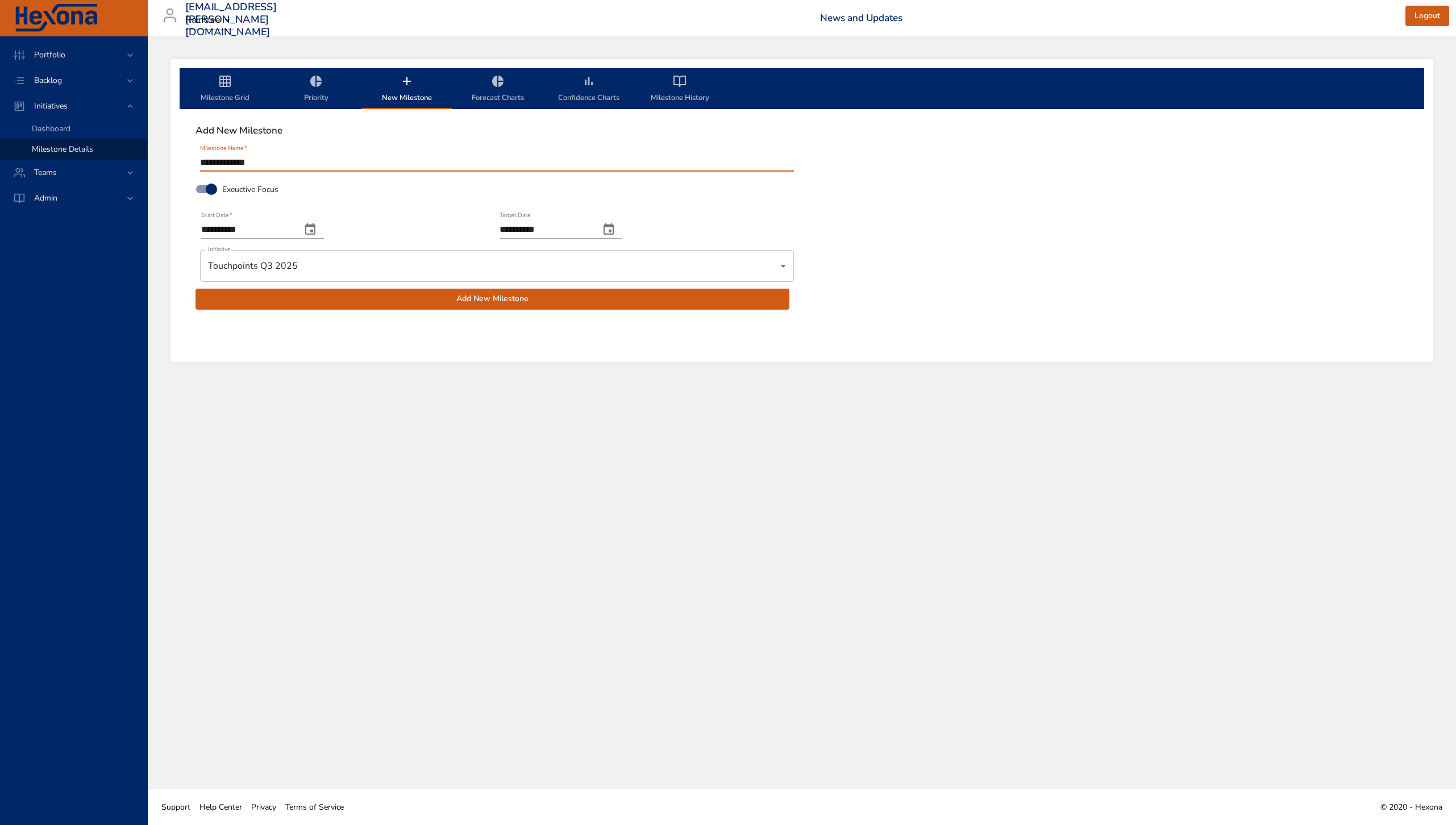
type input "**********"
click at [456, 304] on span "Add New Milestone" at bounding box center [493, 299] width 576 height 14
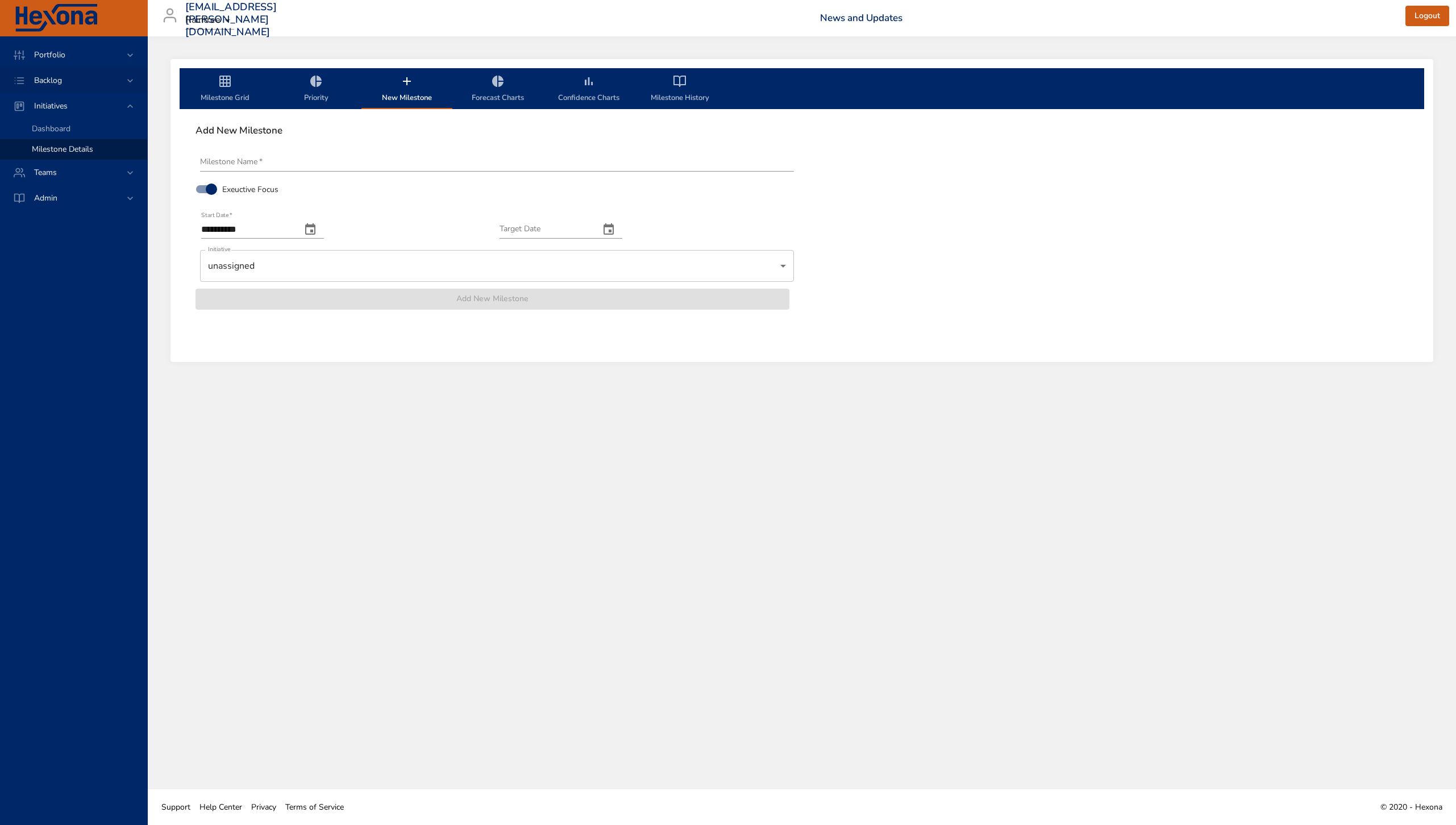
click at [61, 75] on span "Backlog" at bounding box center [48, 80] width 46 height 11
click at [83, 110] on link "Backlog Details" at bounding box center [73, 104] width 147 height 20
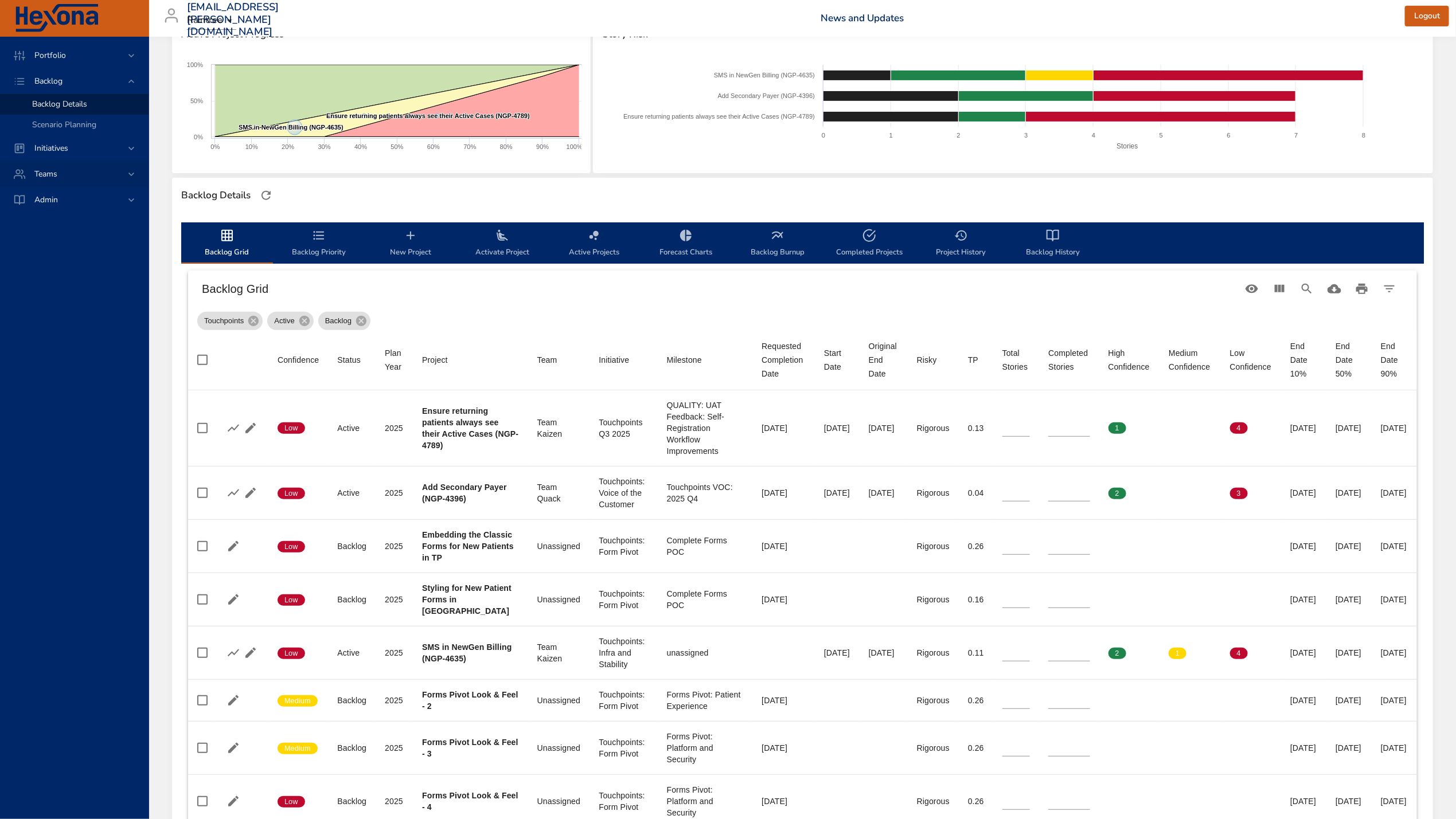
scroll to position [175, 0]
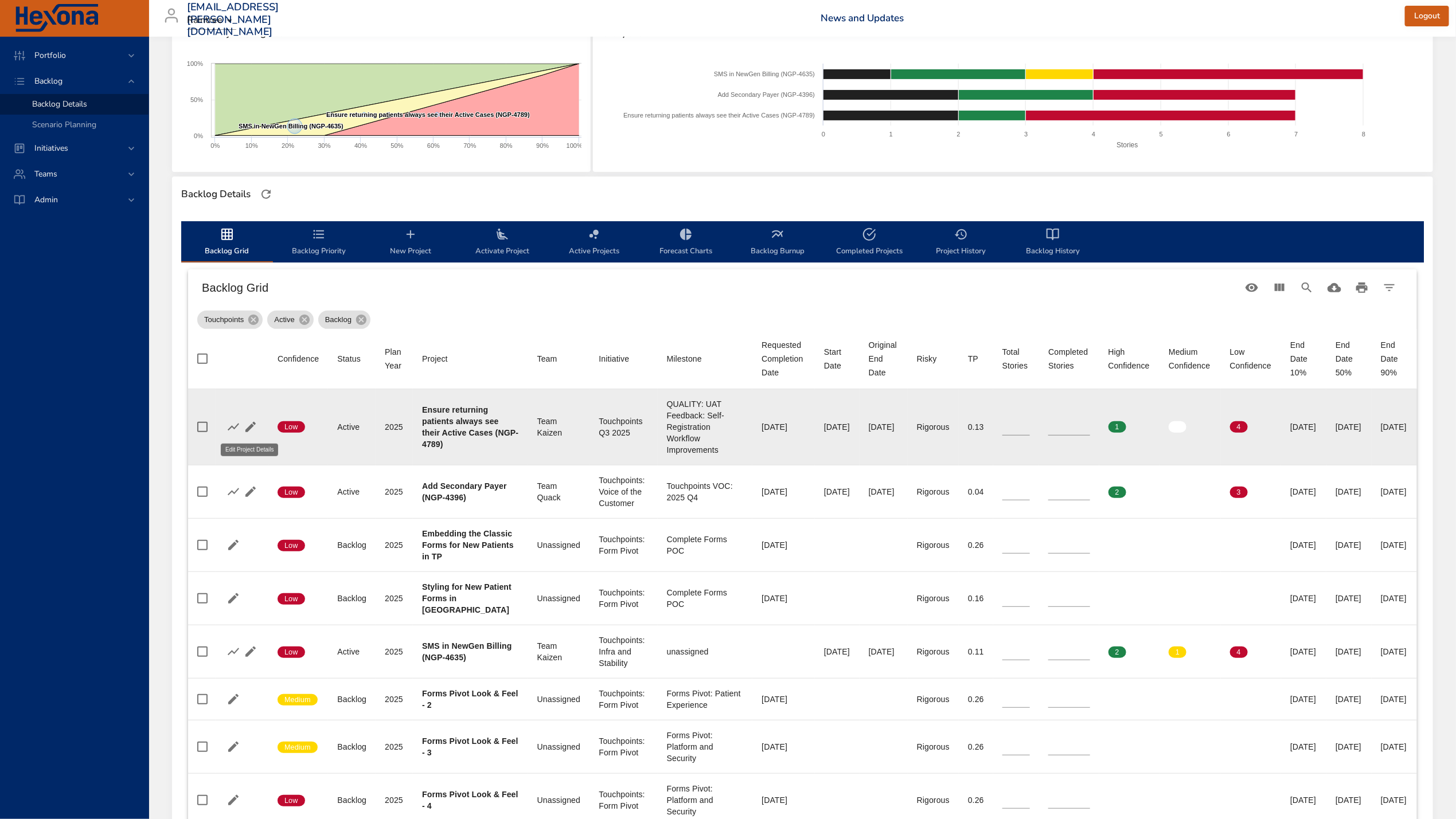
click at [251, 427] on icon "button" at bounding box center [251, 427] width 14 height 14
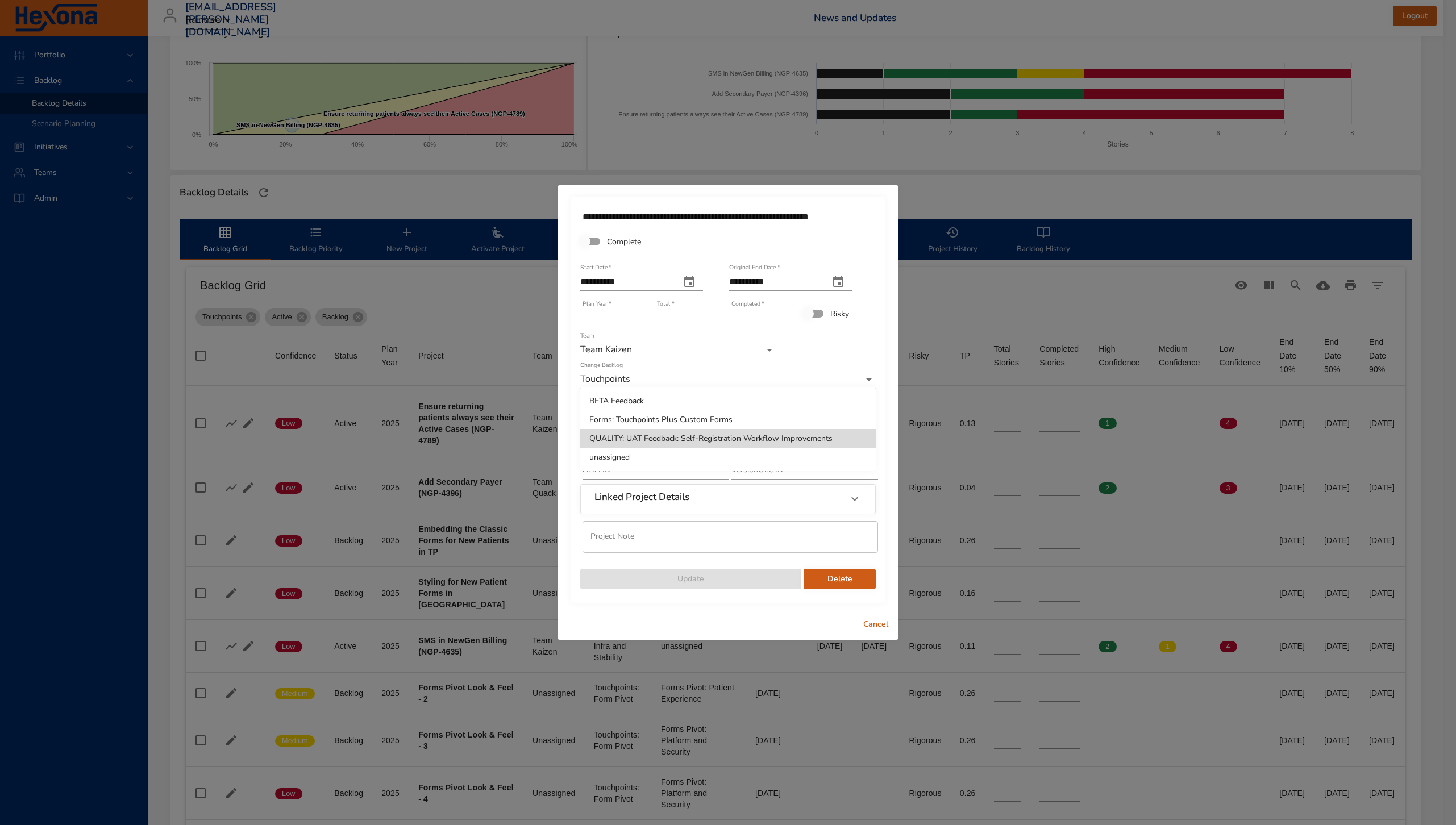
click at [722, 439] on body "Portfolio Backlog Backlog Details Scenario Planning Initiatives Teams Admin [EM…" at bounding box center [728, 238] width 1456 height 825
click at [708, 400] on li "BETA Feedback" at bounding box center [728, 401] width 295 height 19
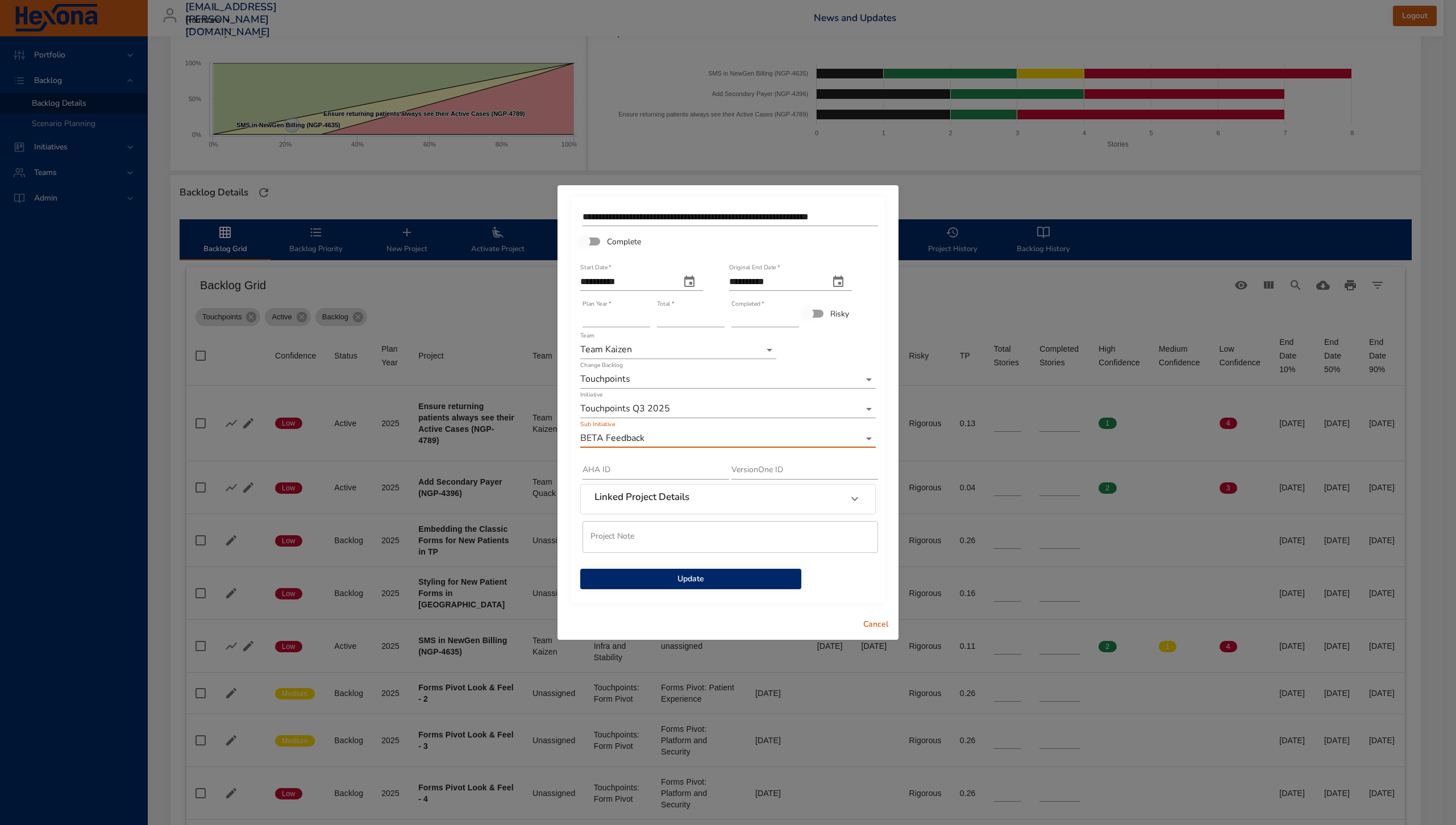
click at [732, 585] on span "Update" at bounding box center [691, 579] width 203 height 14
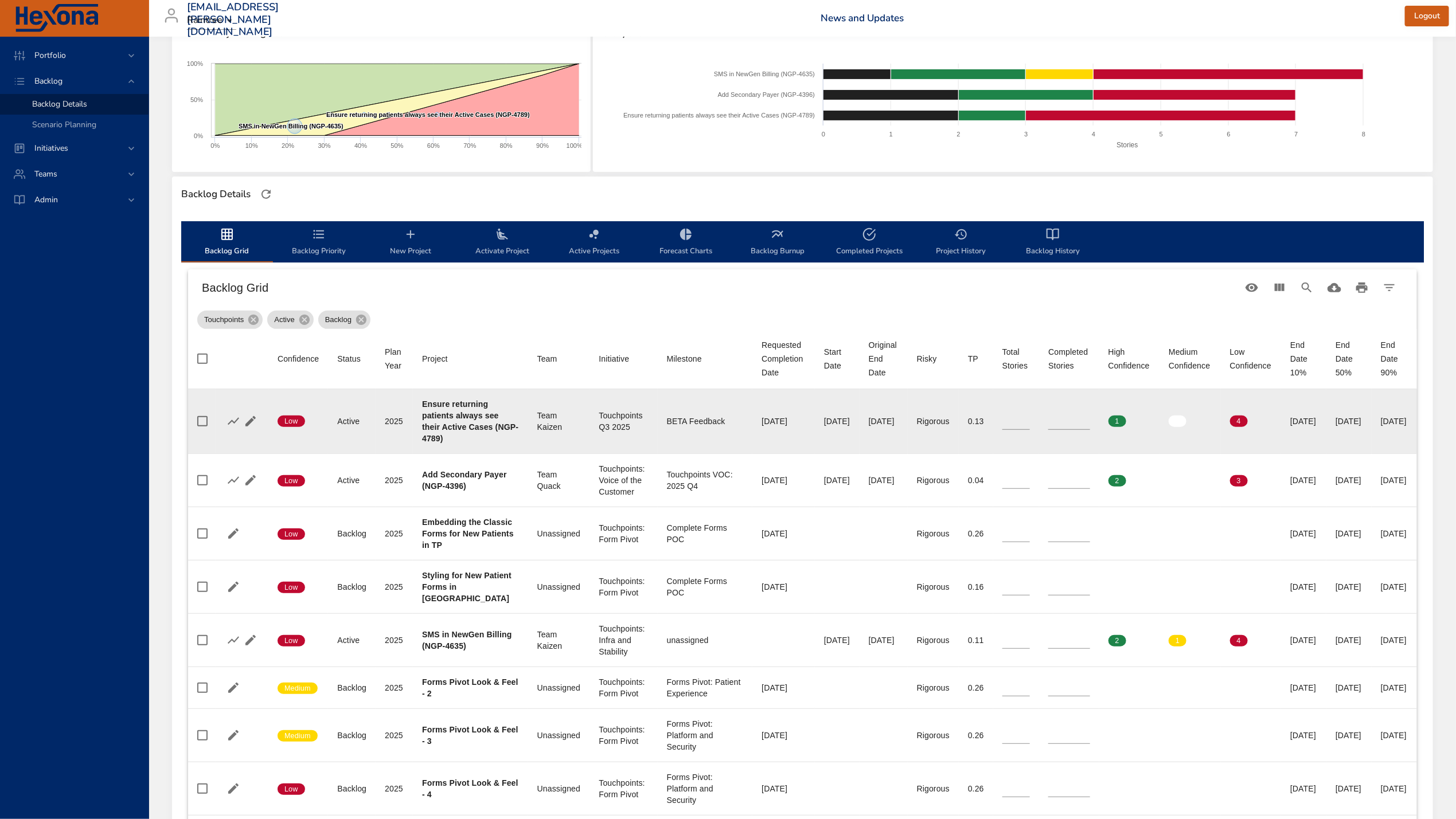
drag, startPoint x: 720, startPoint y: 418, endPoint x: 773, endPoint y: 422, distance: 53.2
click at [773, 422] on td "Requested Completion Date [DATE]" at bounding box center [783, 422] width 63 height 65
drag, startPoint x: 795, startPoint y: 419, endPoint x: 840, endPoint y: 425, distance: 45.4
click at [840, 425] on tr "Confidence Low Status Active Plan Year [DATE] Project Ensure returning patients…" at bounding box center [802, 422] width 1229 height 65
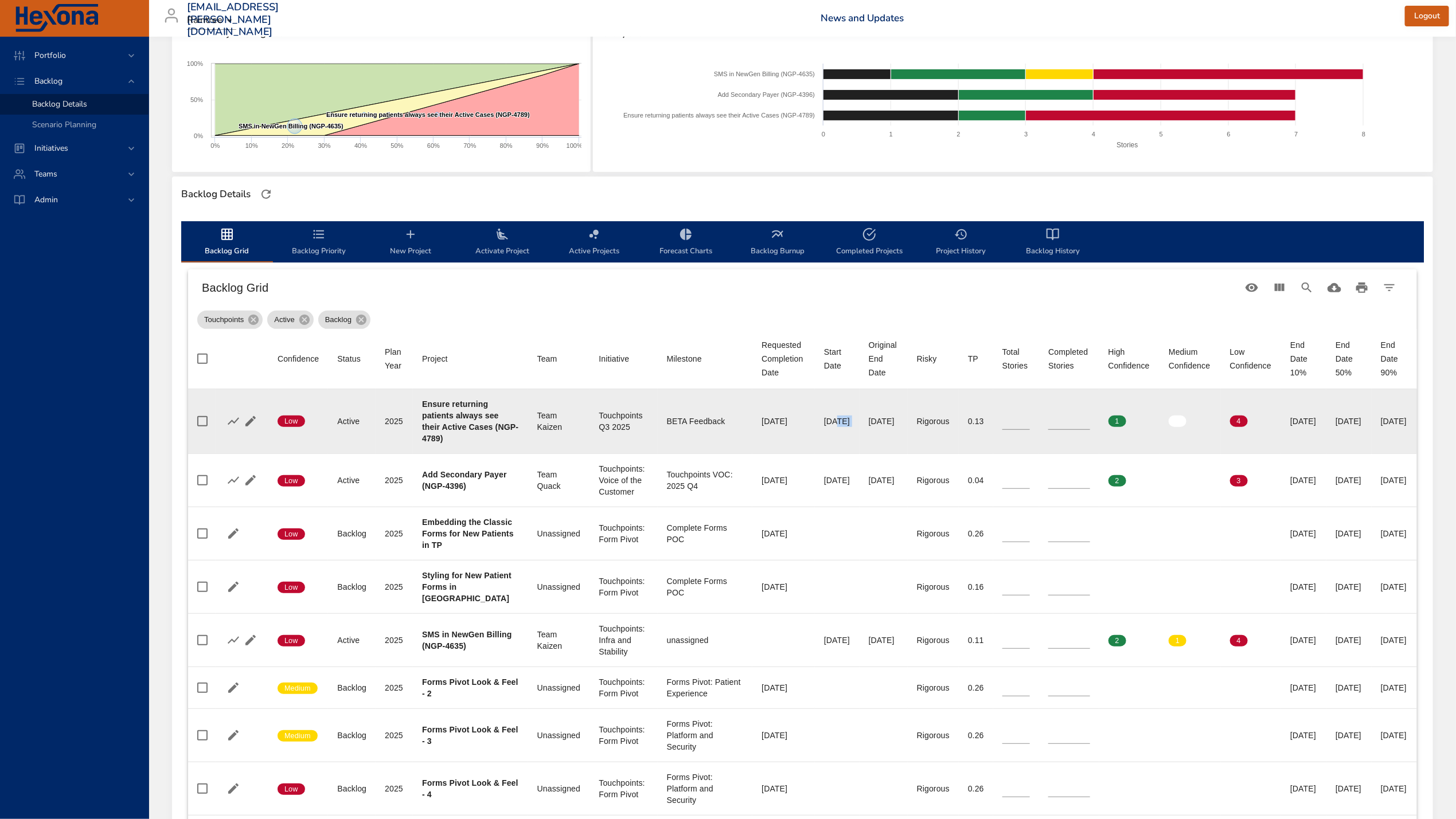
click at [860, 425] on td "Original End Date [DATE]" at bounding box center [883, 422] width 48 height 65
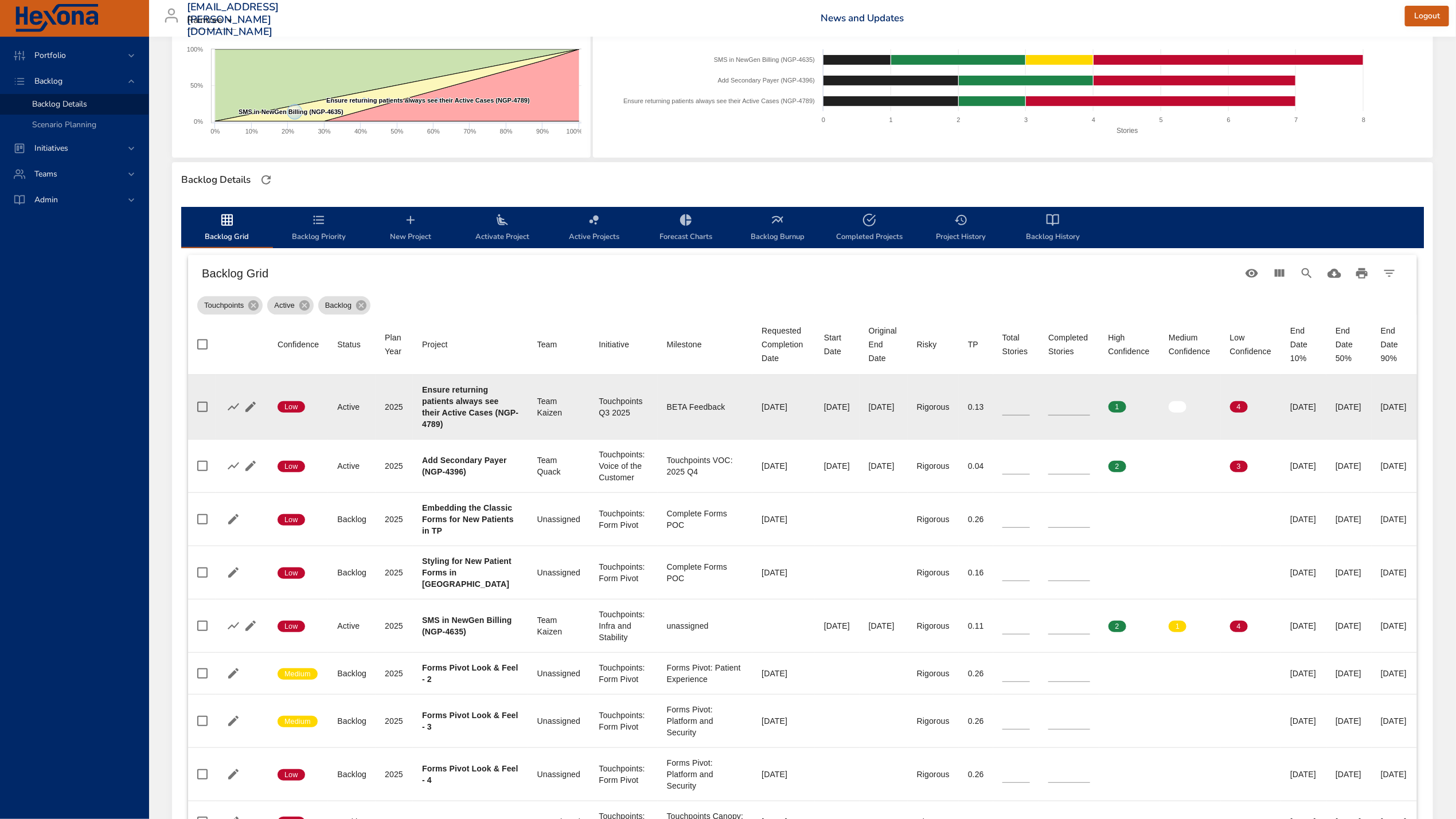
scroll to position [217, 0]
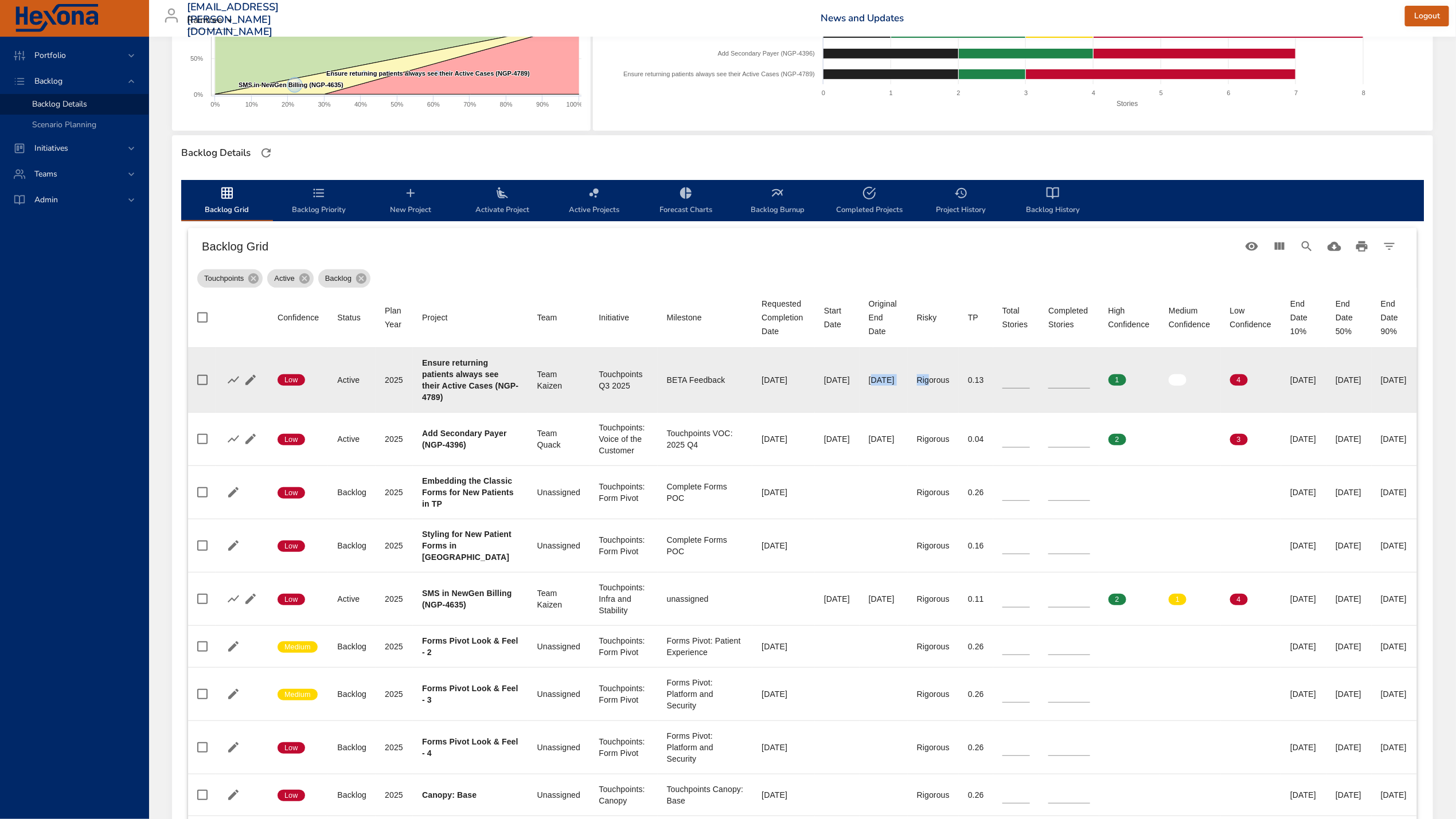
drag, startPoint x: 845, startPoint y: 379, endPoint x: 913, endPoint y: 377, distance: 68.0
click at [913, 377] on tr "Confidence Low Status Active Plan Year [DATE] Project Ensure returning patients…" at bounding box center [802, 380] width 1229 height 65
click at [886, 385] on td "Original End Date [DATE]" at bounding box center [883, 380] width 48 height 65
drag, startPoint x: 885, startPoint y: 378, endPoint x: 821, endPoint y: 376, distance: 64.0
click at [821, 376] on tr "Confidence Low Status Active Plan Year [DATE] Project Ensure returning patients…" at bounding box center [802, 380] width 1229 height 65
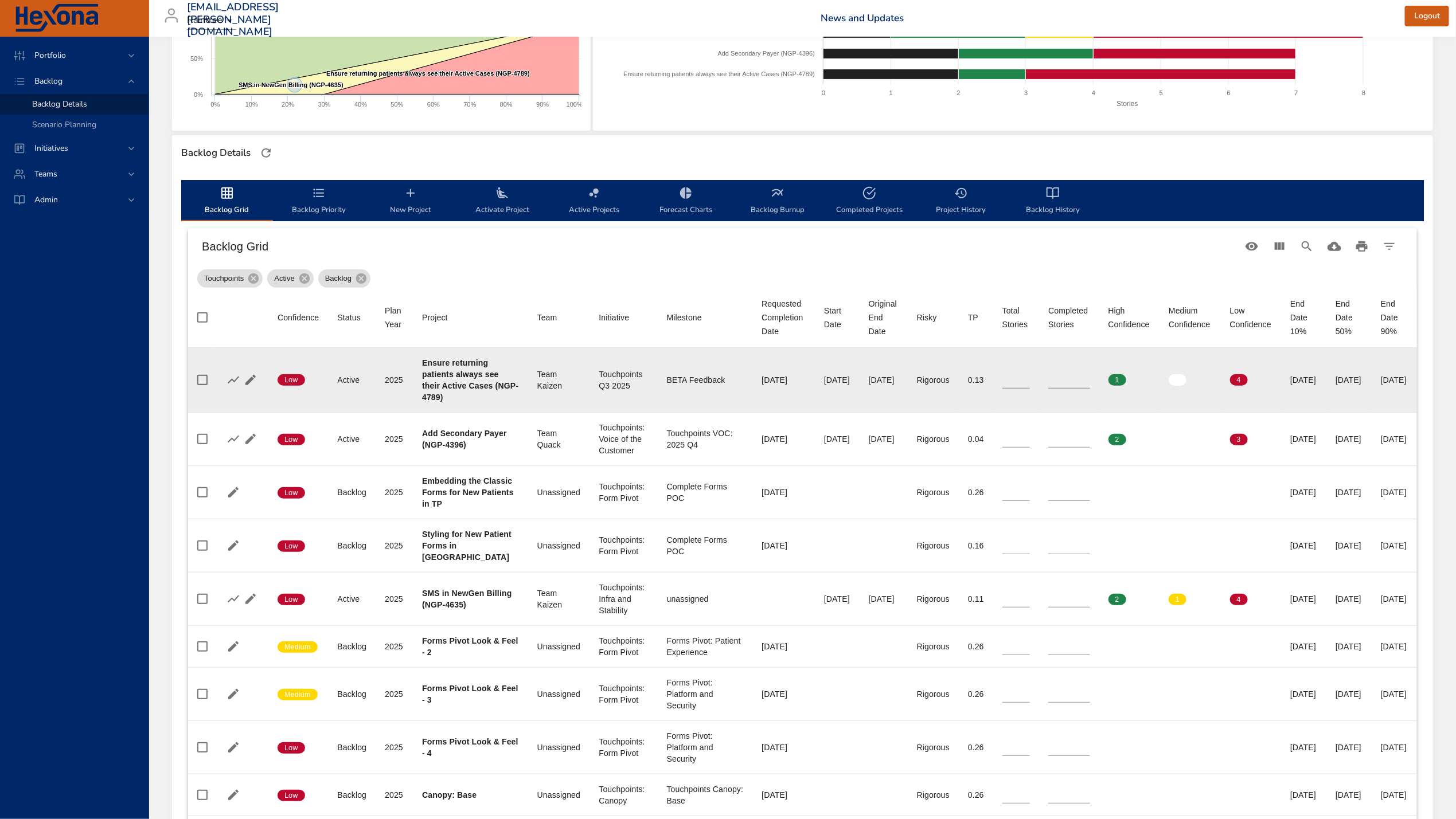
click at [824, 377] on div "[DATE]" at bounding box center [837, 380] width 27 height 12
drag, startPoint x: 712, startPoint y: 378, endPoint x: 772, endPoint y: 383, distance: 60.2
click at [772, 383] on tr "Confidence Low Status Active Plan Year [DATE] Project Ensure returning patients…" at bounding box center [802, 380] width 1229 height 65
click at [824, 385] on div "[DATE]" at bounding box center [837, 380] width 27 height 12
drag, startPoint x: 1368, startPoint y: 386, endPoint x: 1191, endPoint y: 395, distance: 177.2
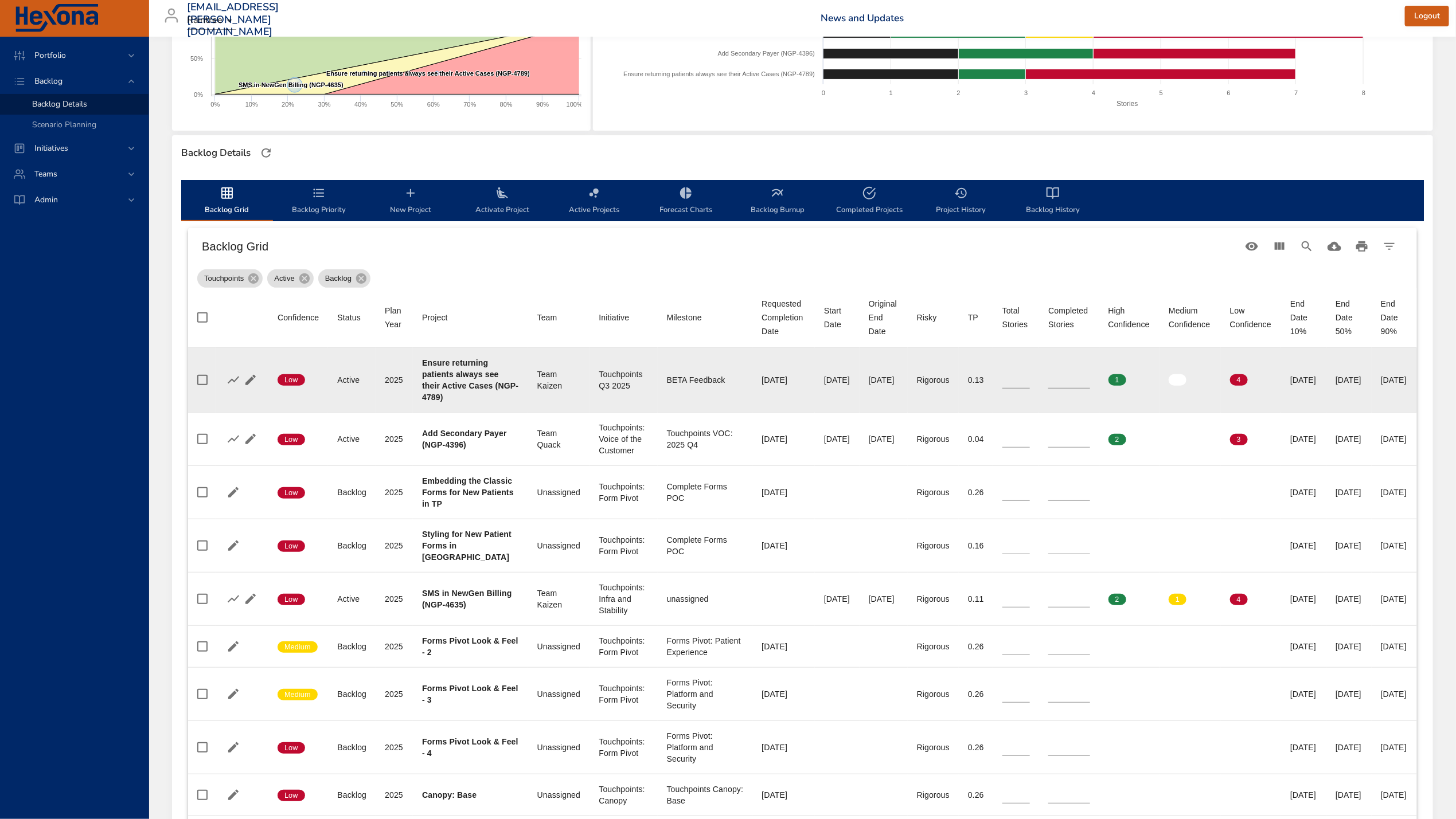
click at [1368, 386] on td "End Date 50% [DATE]" at bounding box center [1348, 380] width 45 height 65
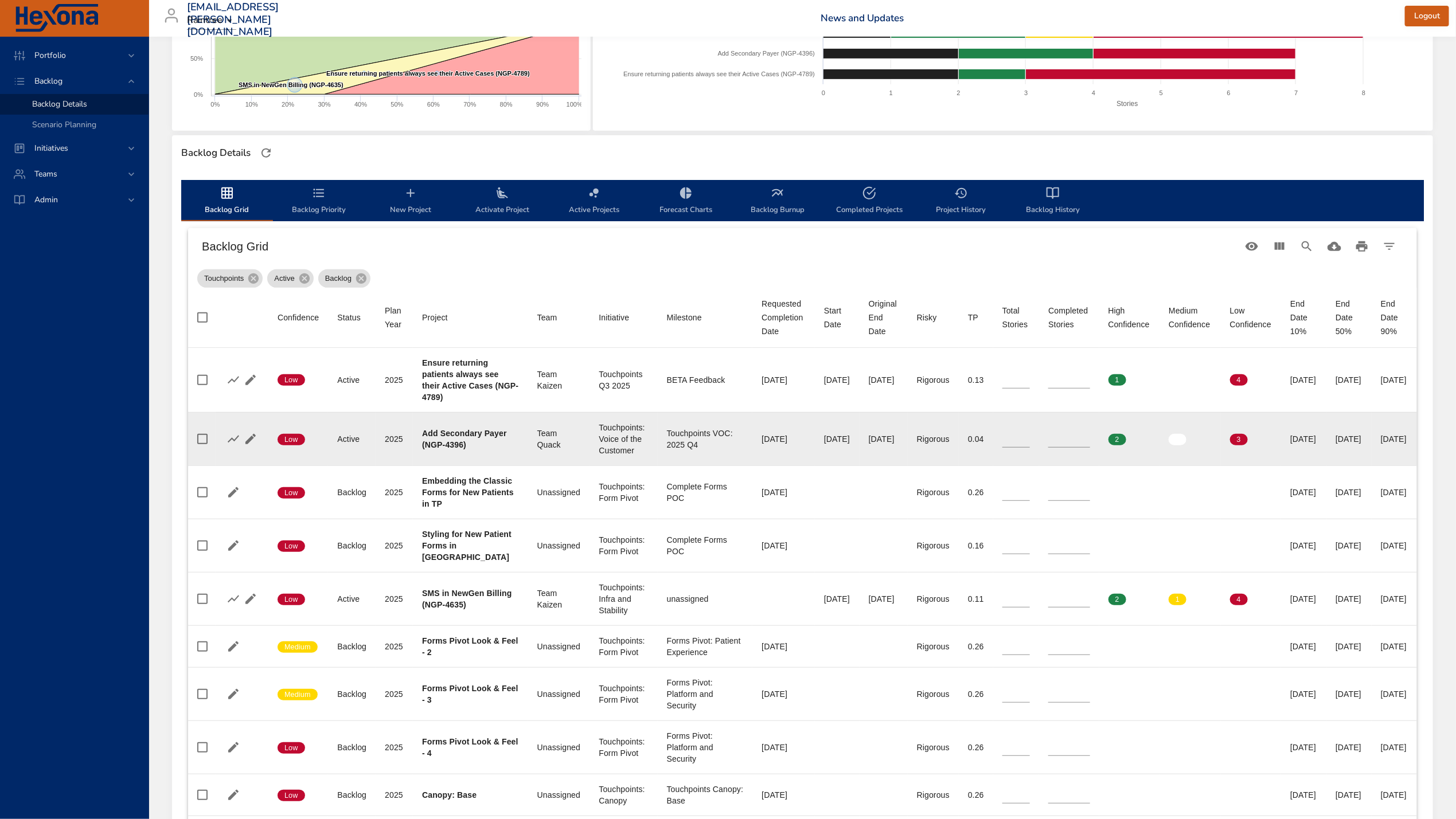
drag, startPoint x: 540, startPoint y: 443, endPoint x: 715, endPoint y: 447, distance: 175.0
click at [715, 447] on tr "Confidence Low Status Active Plan Year [DATE] Project Add Secondary Payer (NGP-…" at bounding box center [802, 439] width 1229 height 53
click at [752, 447] on td "Requested Completion Date [DATE]" at bounding box center [783, 439] width 63 height 53
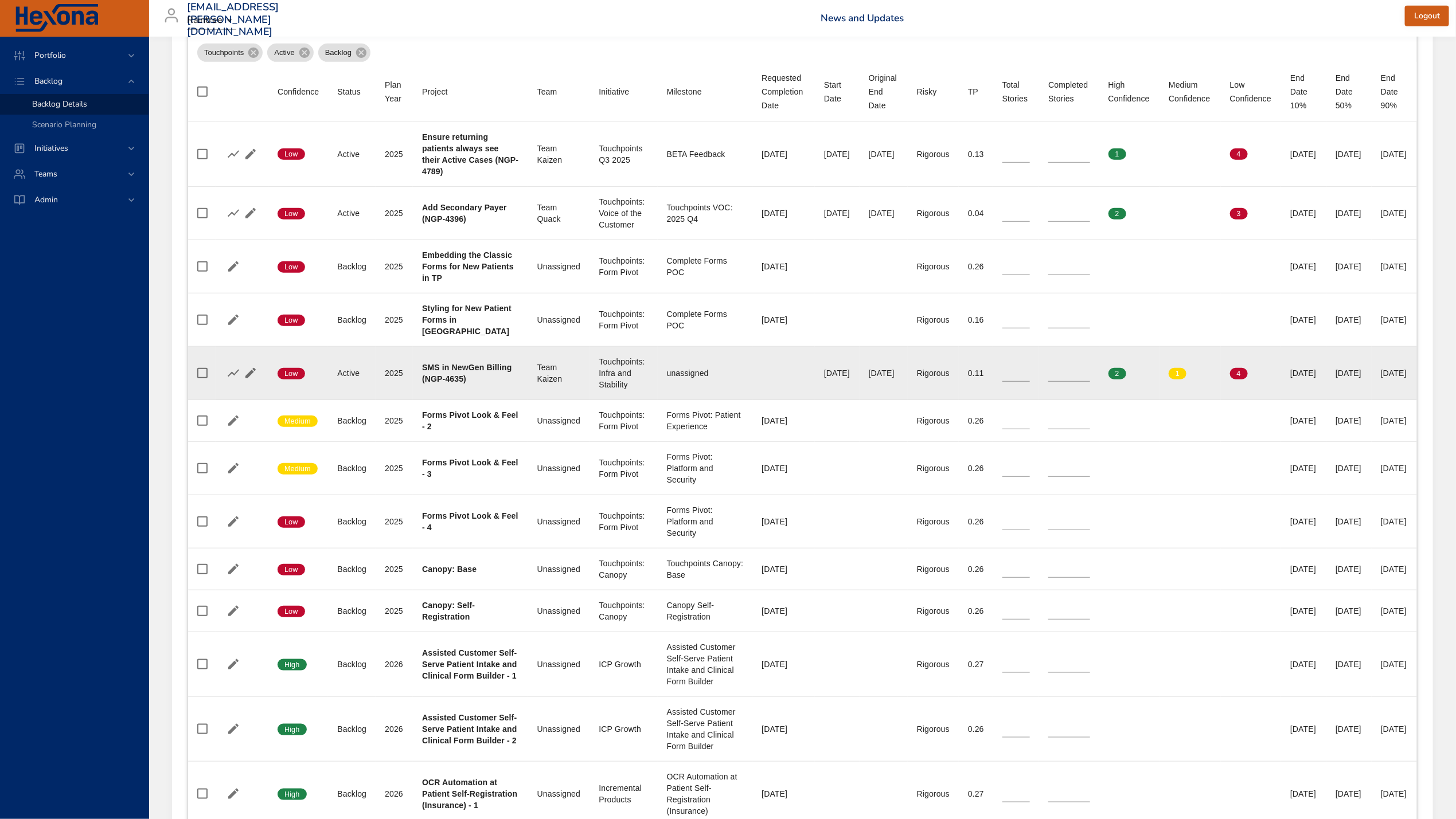
scroll to position [454, 0]
